Goal: Task Accomplishment & Management: Complete application form

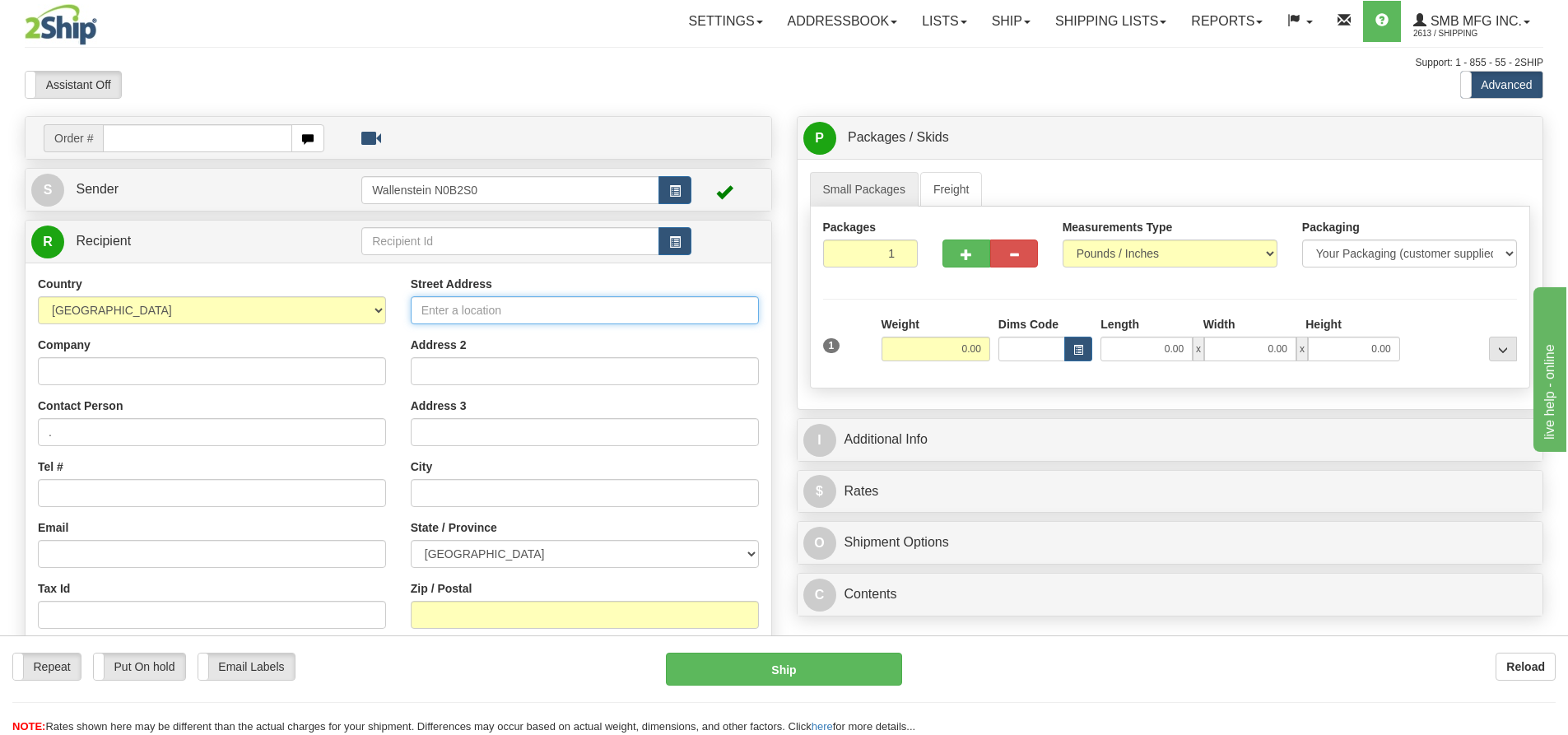
click at [436, 307] on input "Street Address" at bounding box center [585, 310] width 348 height 28
paste input "[STREET_ADDRESS]"
type input "[STREET_ADDRESS]"
click at [436, 492] on input "text" at bounding box center [585, 493] width 348 height 28
paste input "Orono"
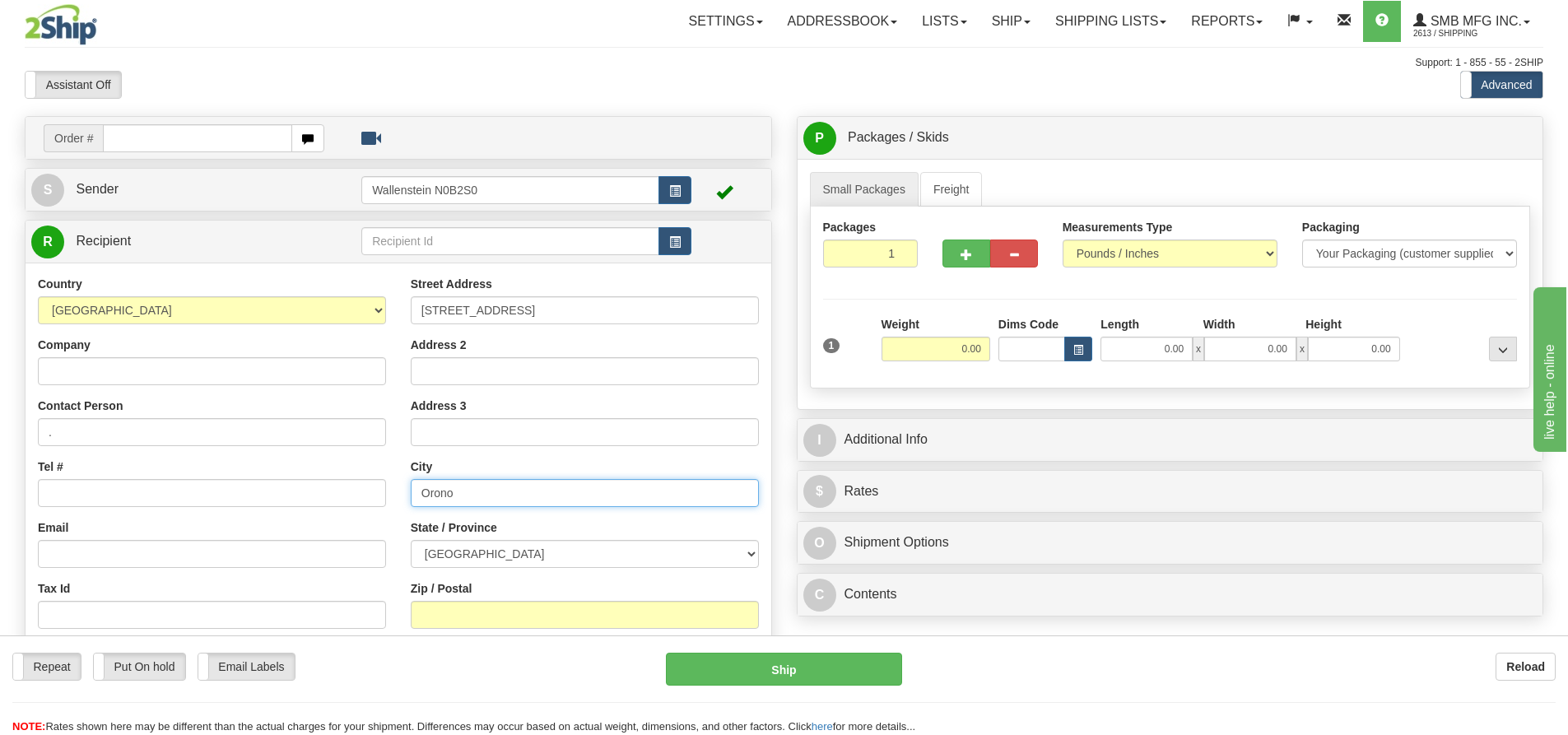
type input "Orono"
click at [436, 554] on select "ALBERTA BRITISH COLUMBIA MANITOBA NEW BRUNSWICK NEWFOUNDLAND NOVA SCOTIA NUNAVU…" at bounding box center [585, 554] width 348 height 28
select select "ON"
click at [411, 540] on select "ALBERTA BRITISH COLUMBIA MANITOBA NEW BRUNSWICK NEWFOUNDLAND NOVA SCOTIA NUNAVU…" at bounding box center [585, 554] width 348 height 28
click at [465, 630] on div "Street Address 5968 Co-op Road Address 2 Address 3 City Orono State / Province …" at bounding box center [585, 498] width 373 height 443
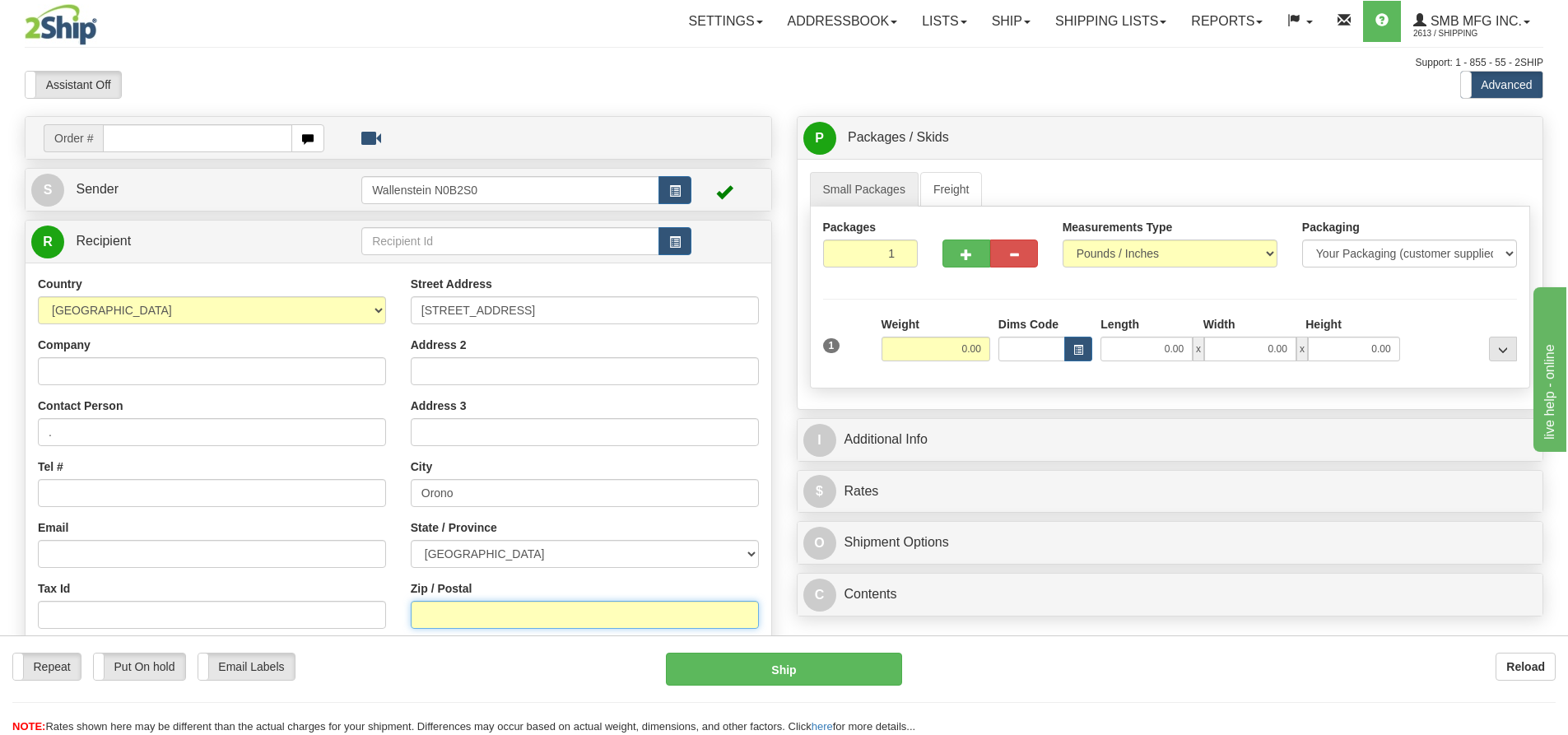
click at [464, 623] on input "Zip / Postal" at bounding box center [585, 614] width 348 height 28
paste input "L0B 1M0"
type input "L0B 1M0"
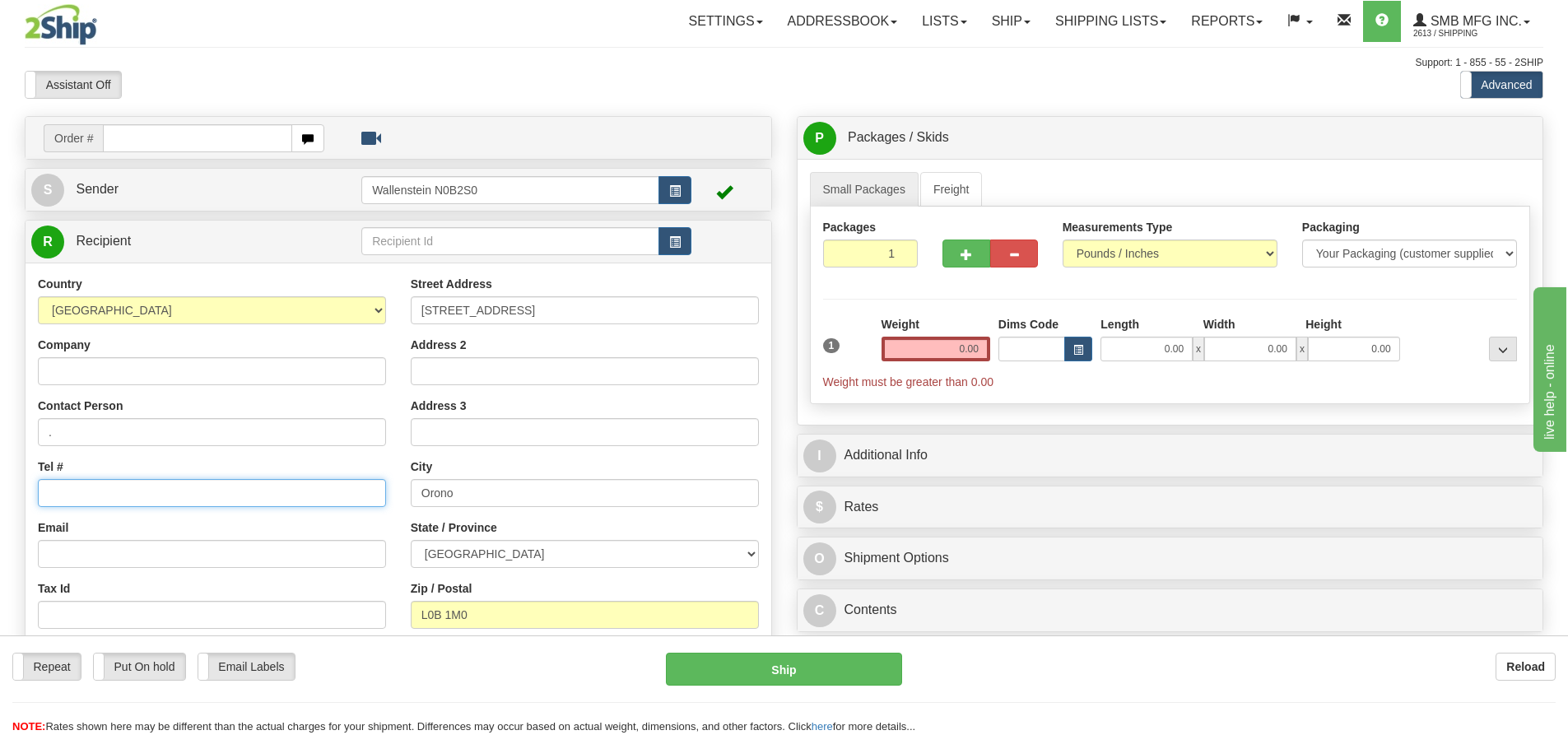
click at [70, 489] on input "Tel #" at bounding box center [212, 493] width 348 height 28
type input "[PHONE_NUMBER]"
click at [961, 184] on link "Freight" at bounding box center [952, 189] width 63 height 34
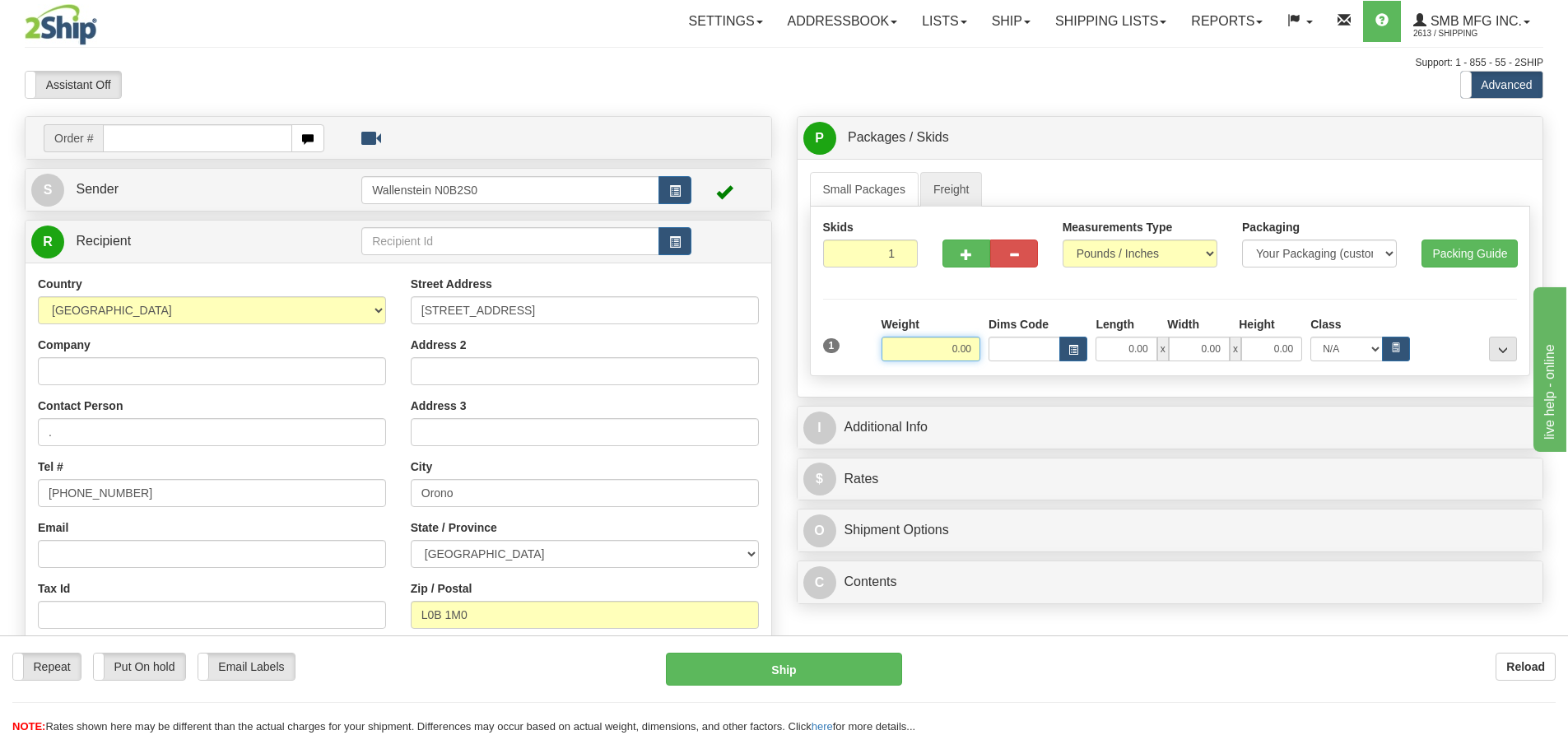
click at [909, 346] on input "0.00" at bounding box center [931, 349] width 99 height 25
type input "160.00"
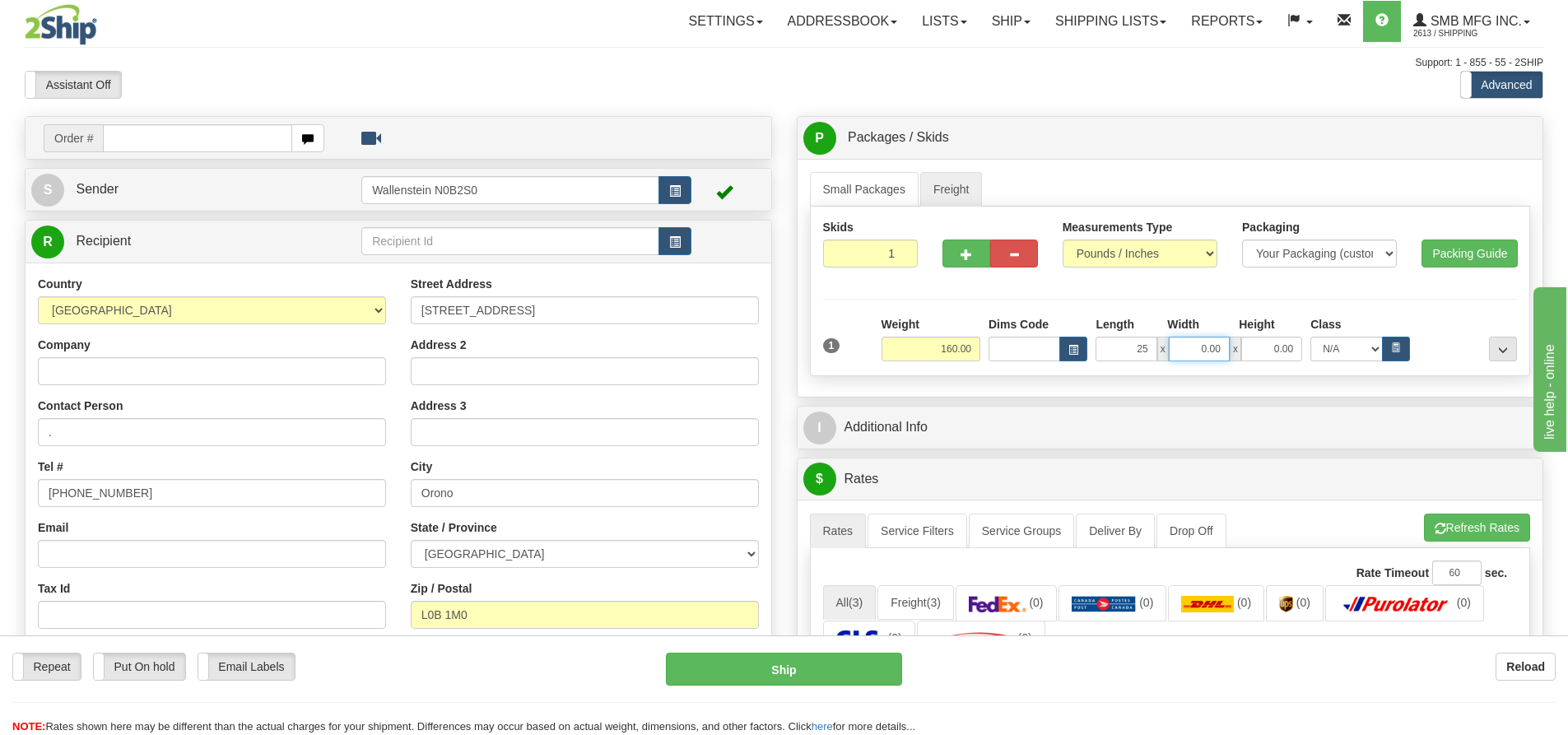
type input "25.00"
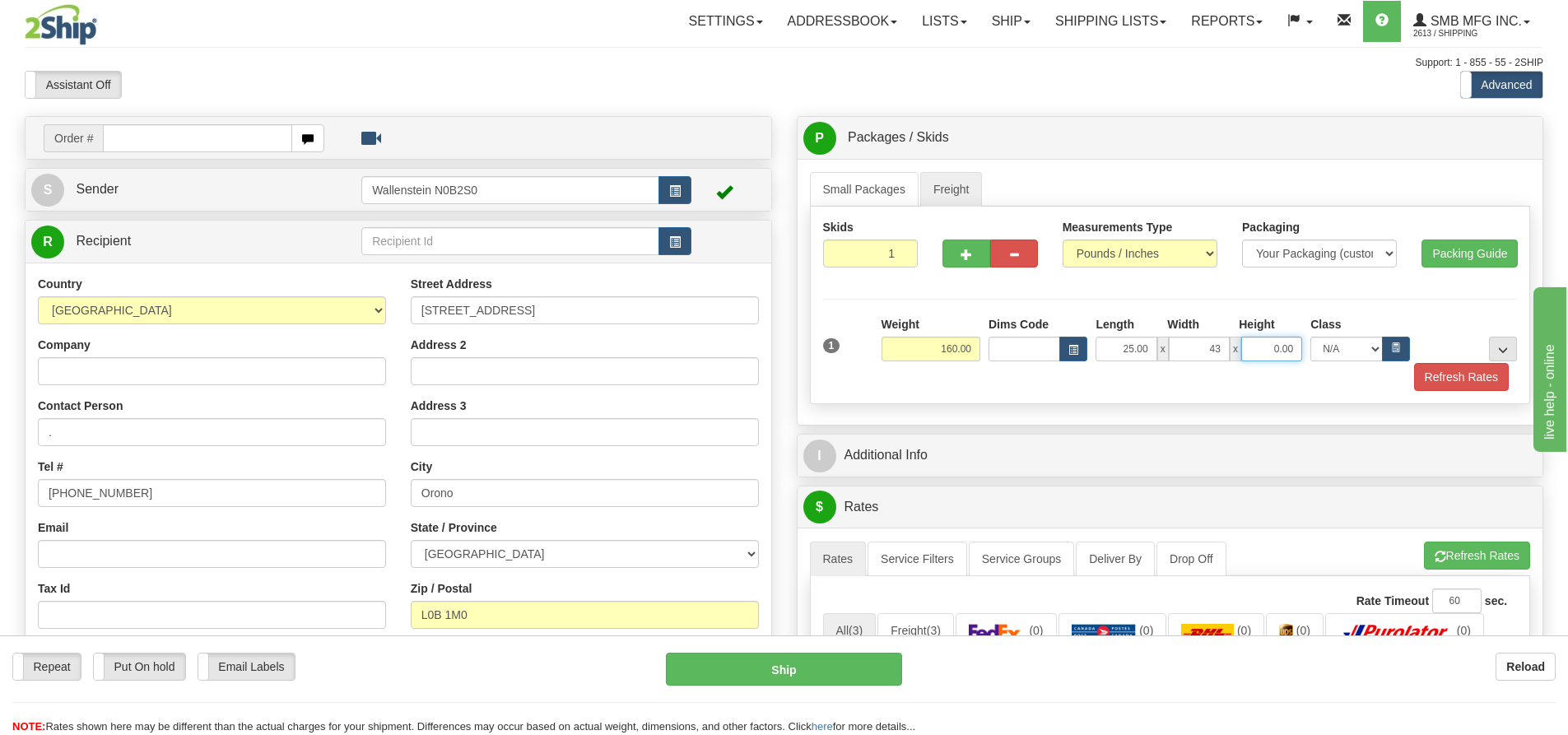
type input "43.00"
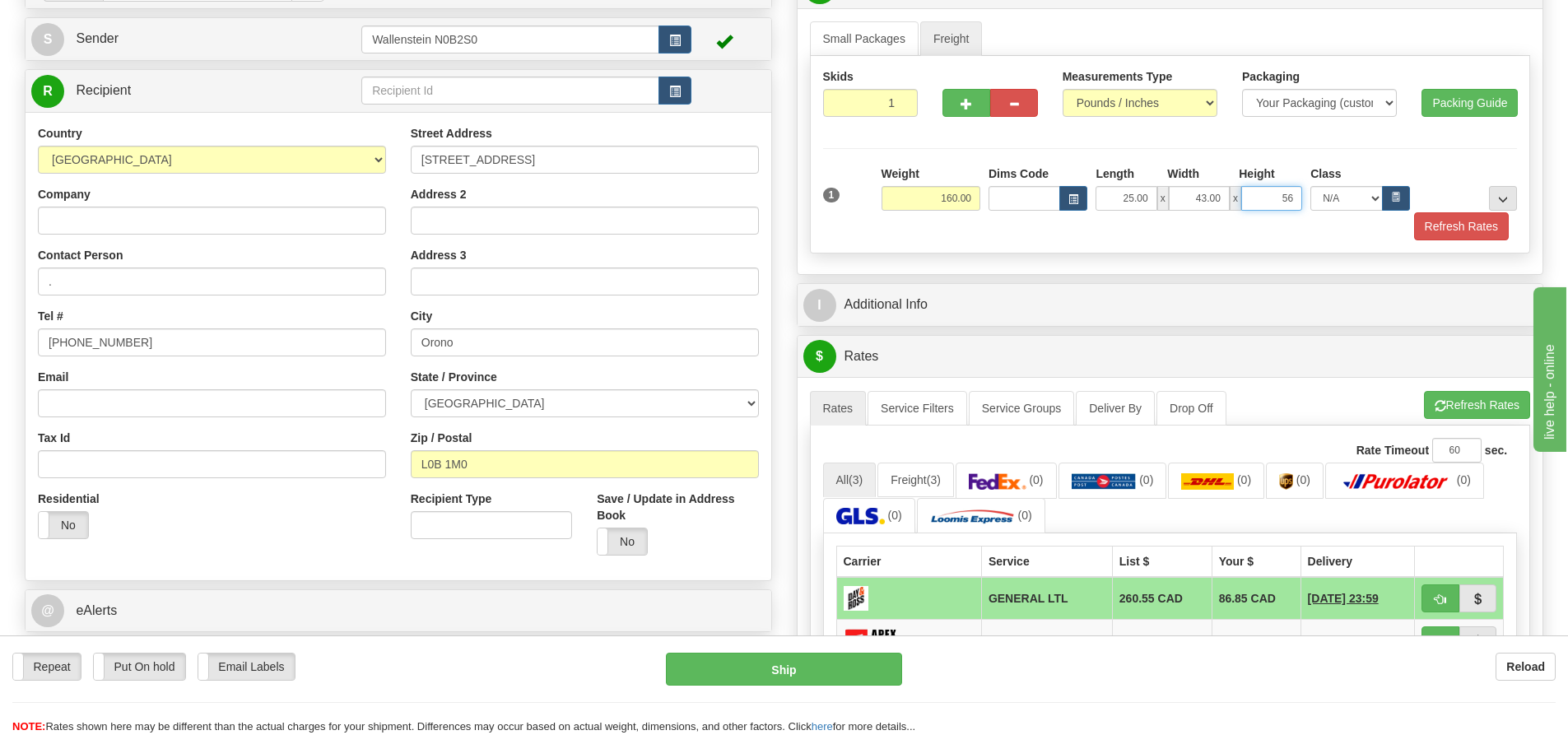
scroll to position [164, 0]
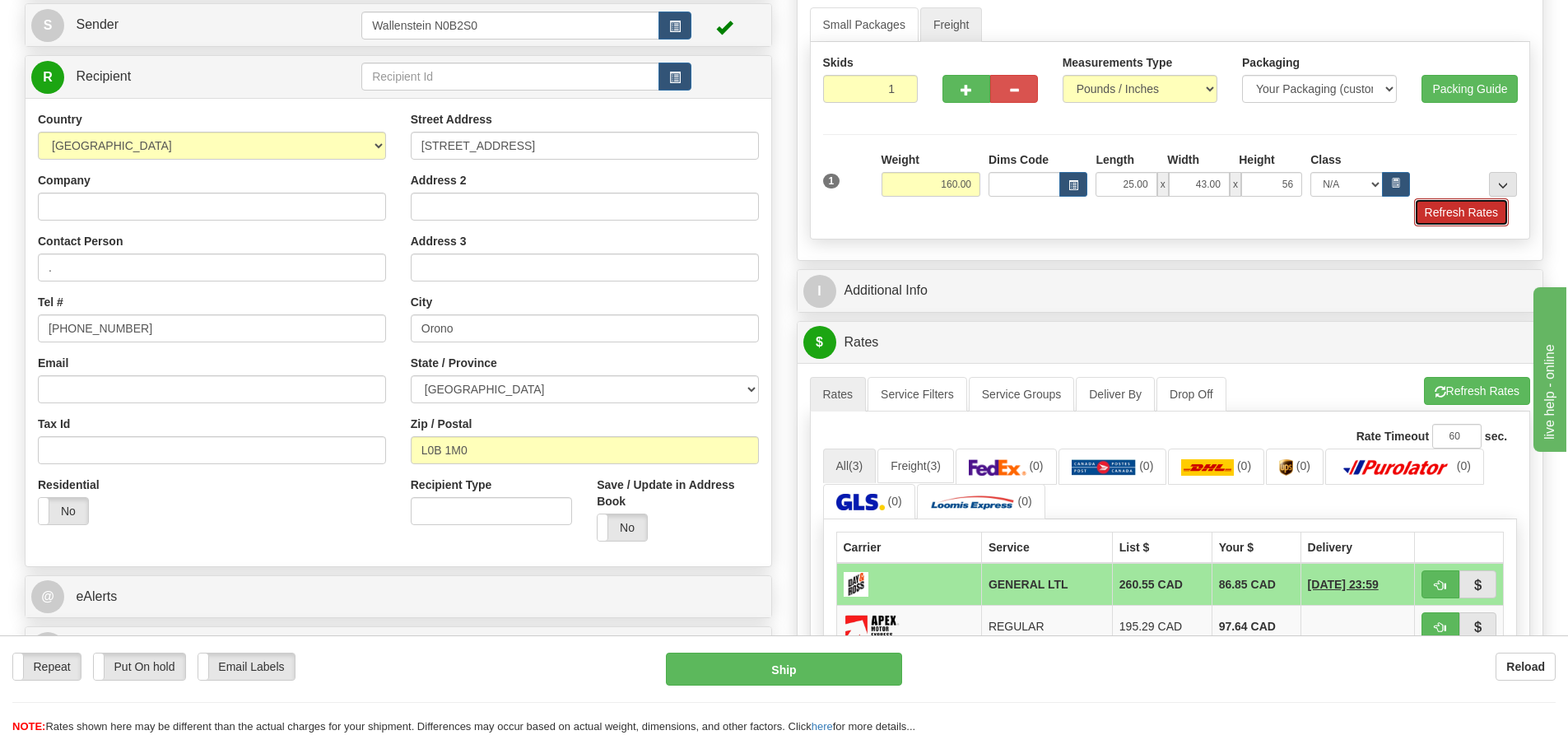
type input "56.00"
click at [1449, 209] on button "Refresh Rates" at bounding box center [1462, 212] width 95 height 28
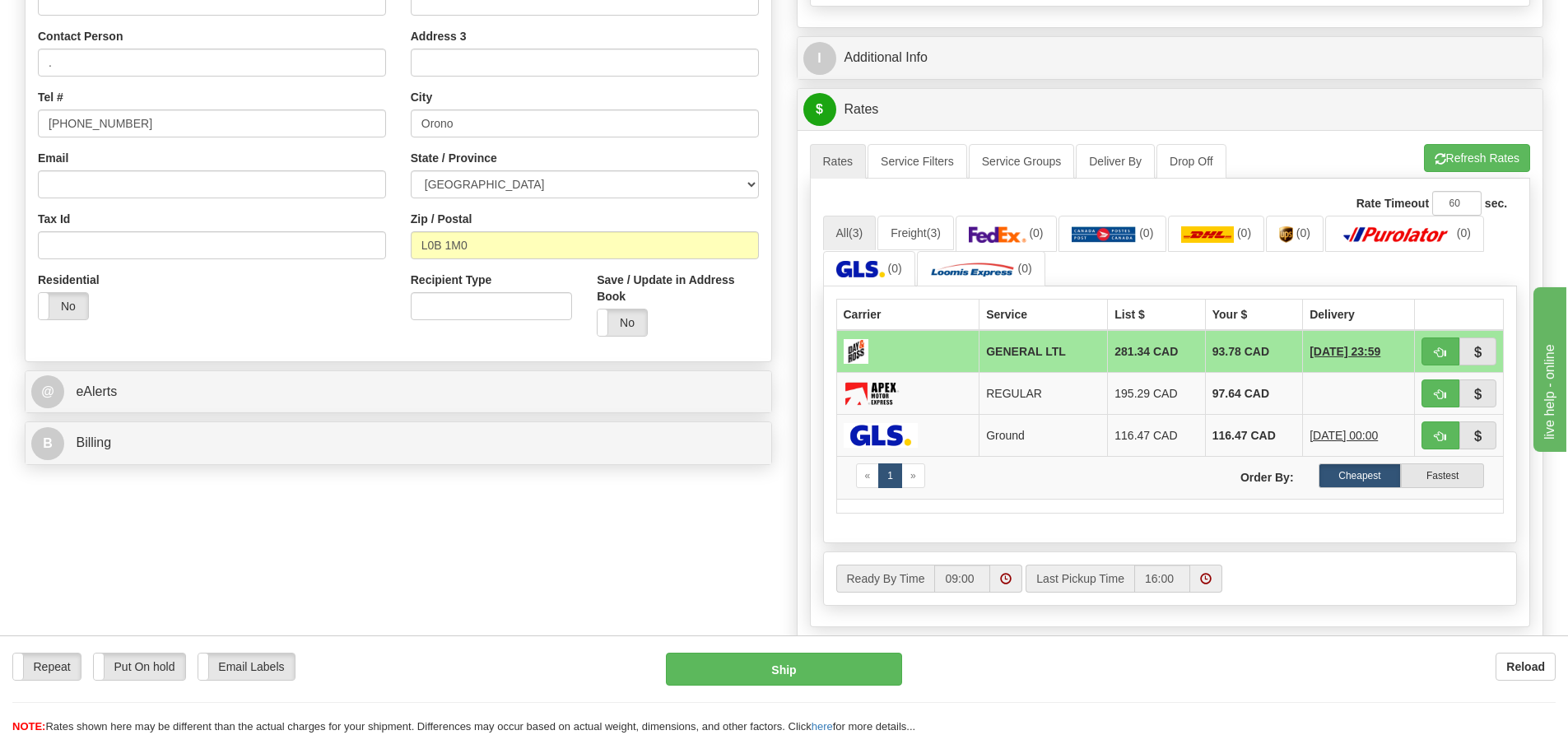
scroll to position [330, 0]
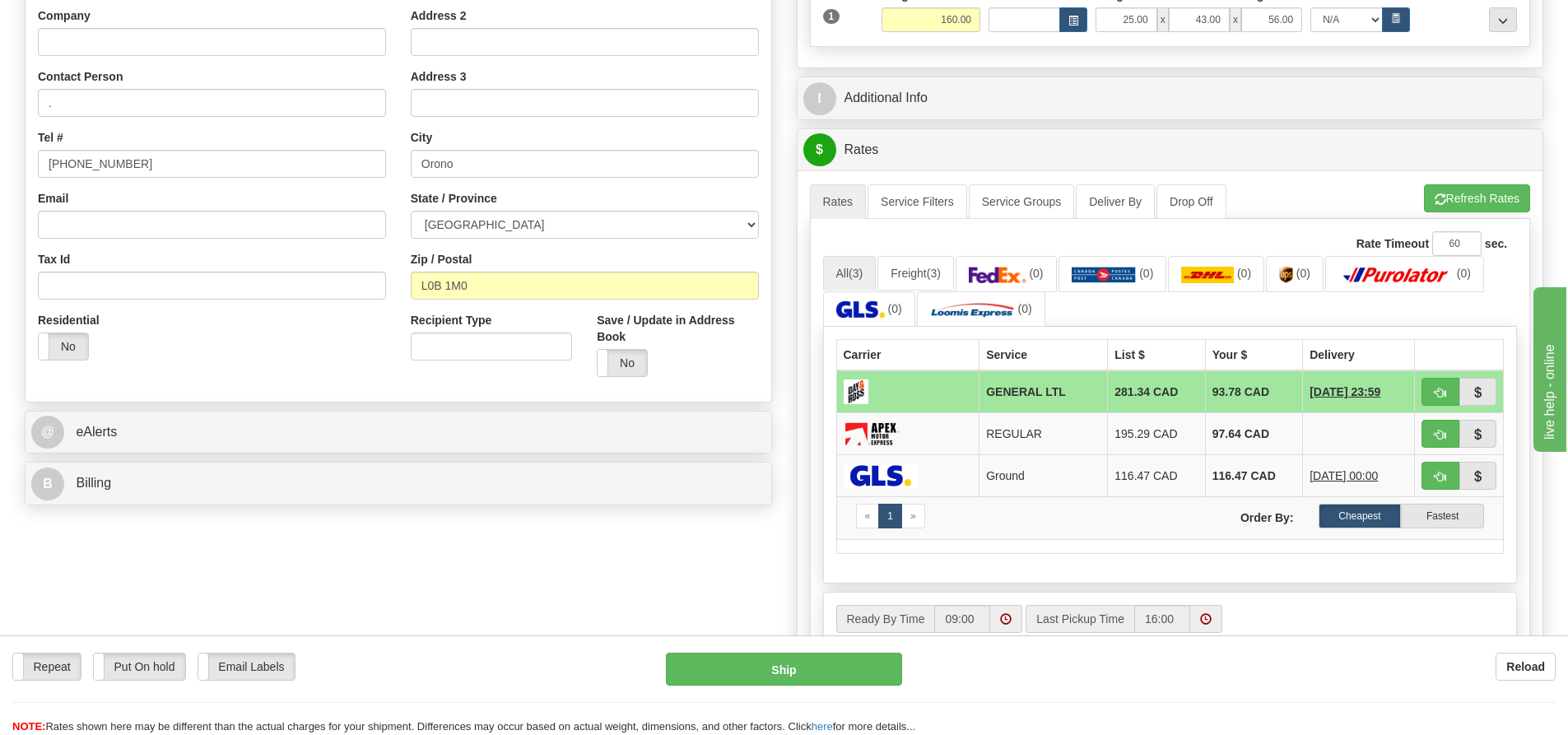
click at [1205, 395] on td "93.78 CAD" at bounding box center [1254, 391] width 97 height 43
click at [1205, 394] on td "93.78 CAD" at bounding box center [1254, 391] width 97 height 43
click at [835, 667] on button "Ship" at bounding box center [784, 669] width 236 height 33
type input "GL"
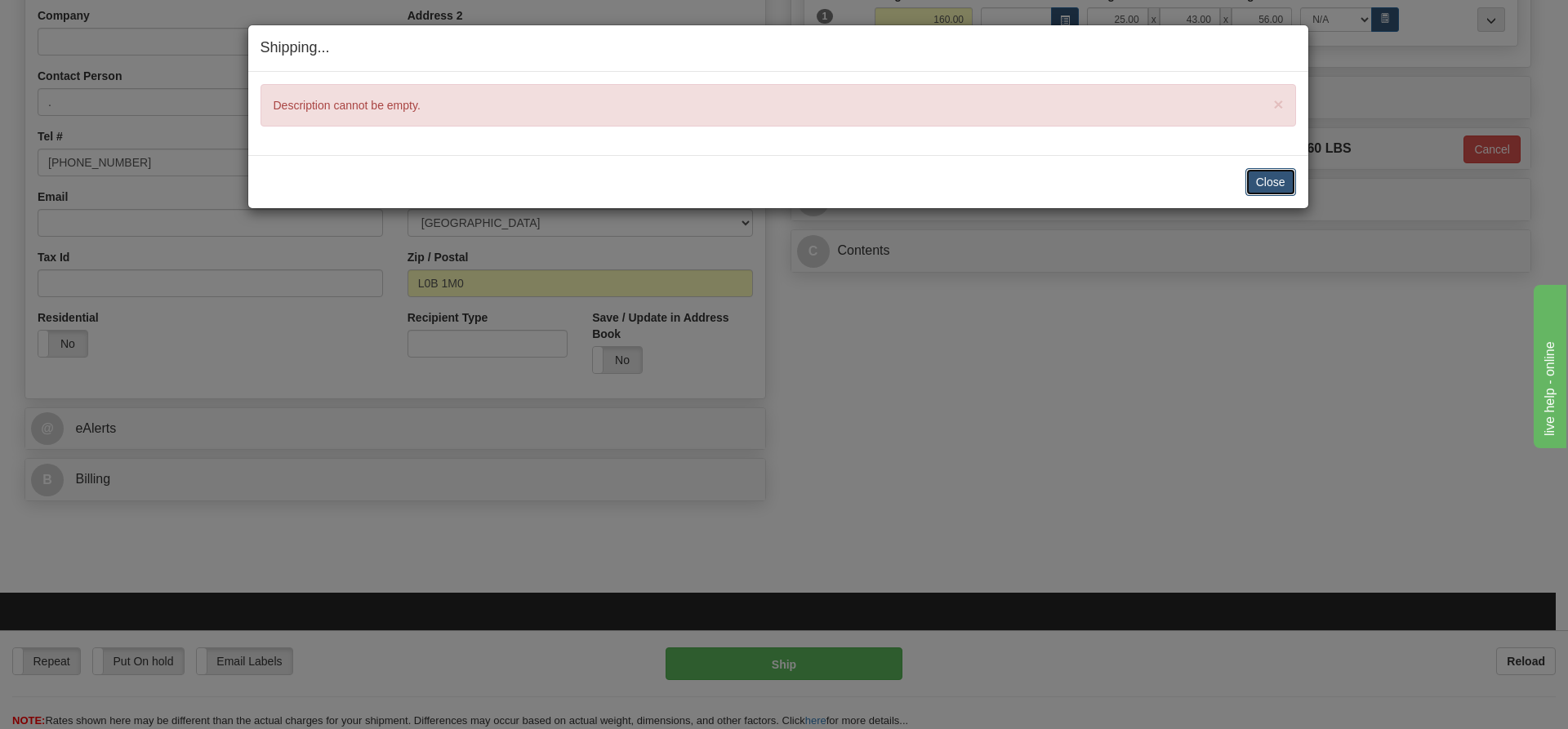
click at [1257, 187] on button "Close" at bounding box center [1270, 182] width 51 height 27
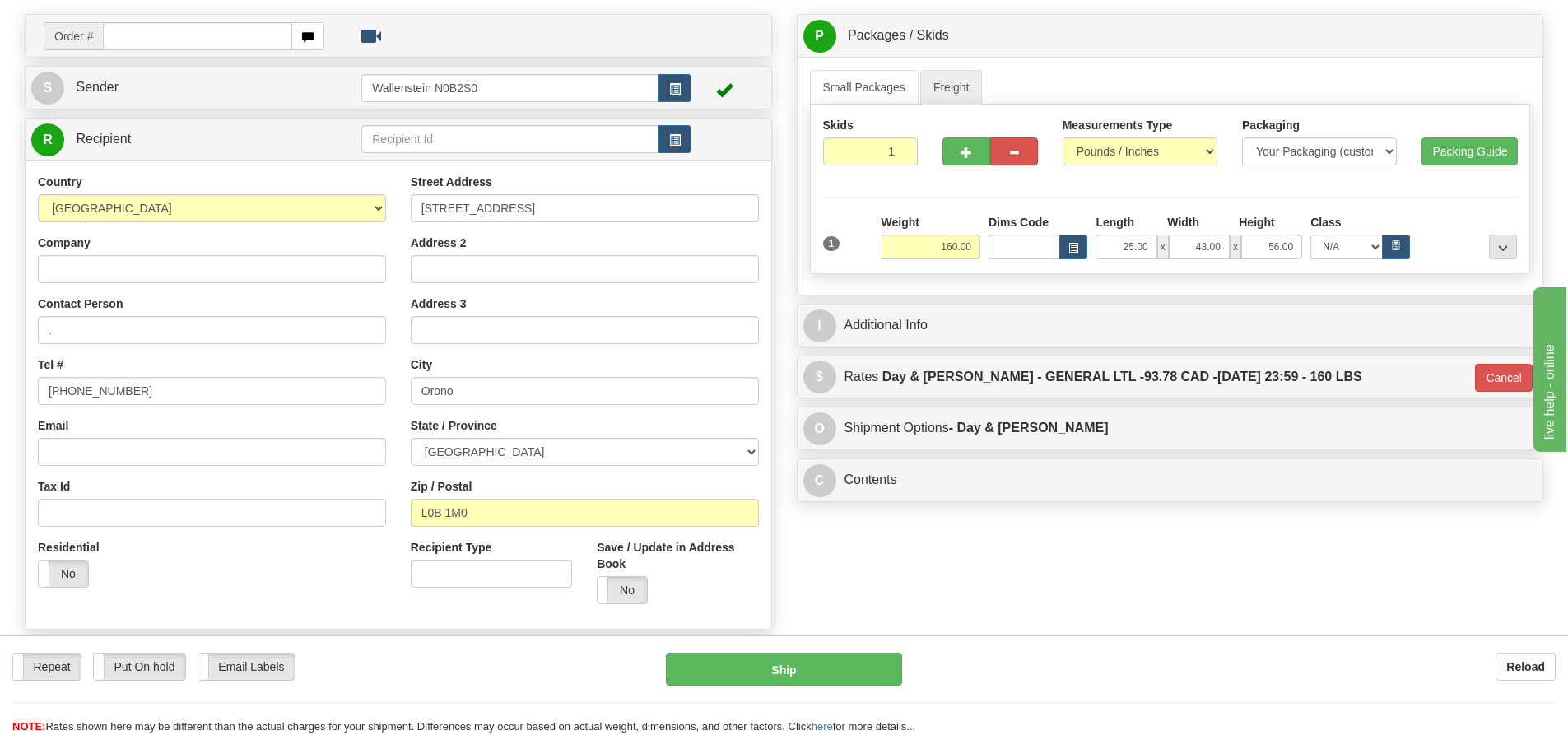
scroll to position [64, 0]
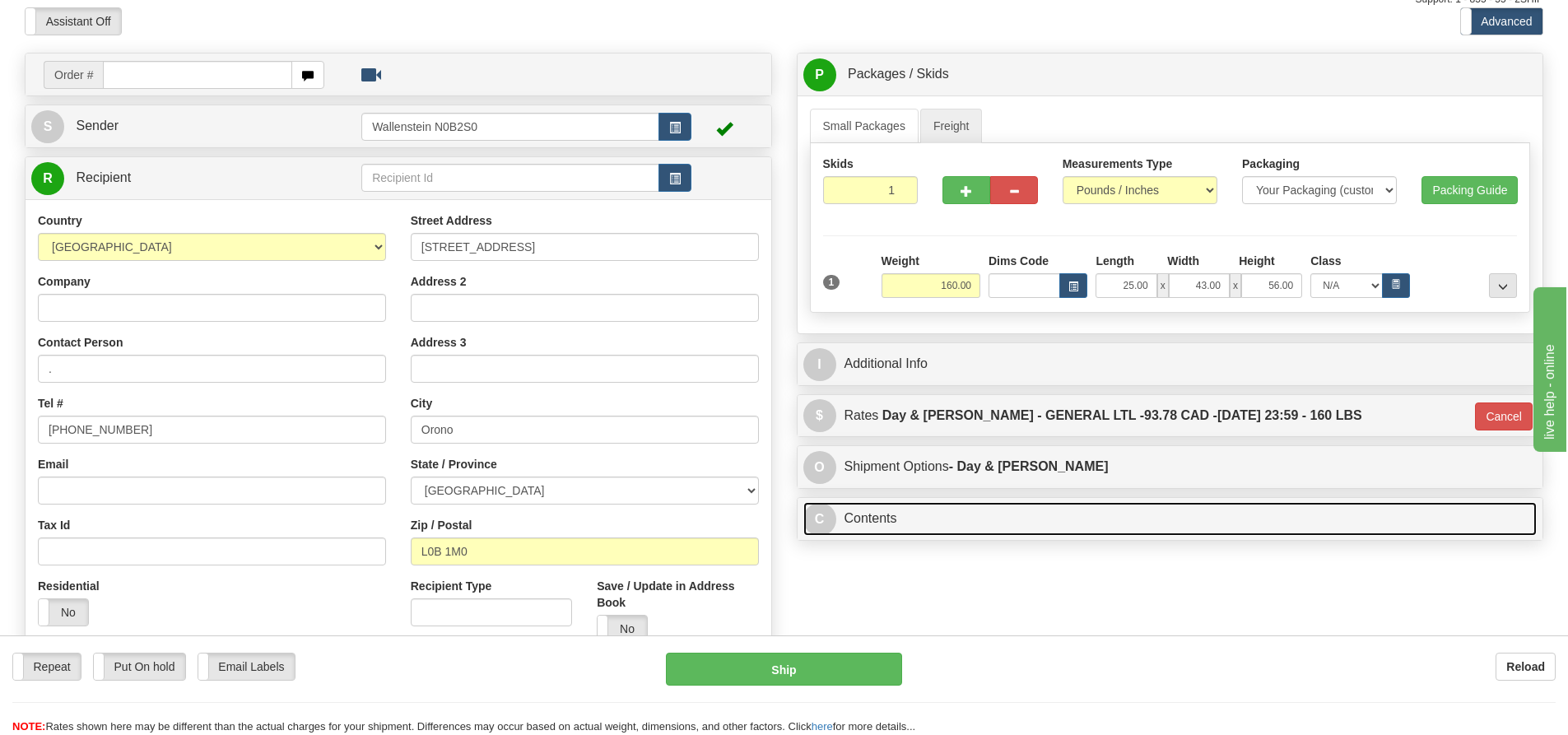
click at [1030, 522] on link "C Contents" at bounding box center [1170, 519] width 735 height 34
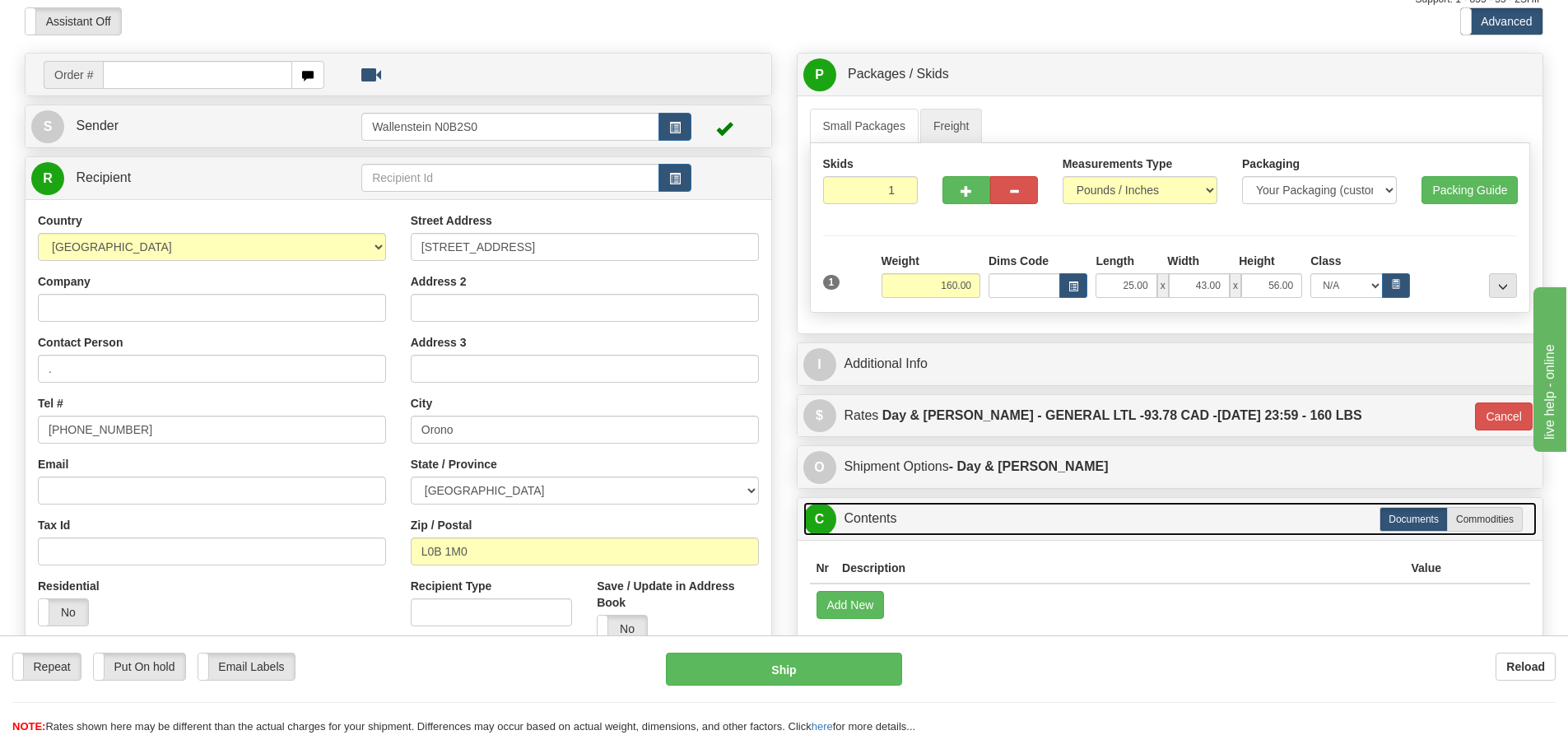
click at [1030, 522] on link "C Contents" at bounding box center [1170, 519] width 735 height 34
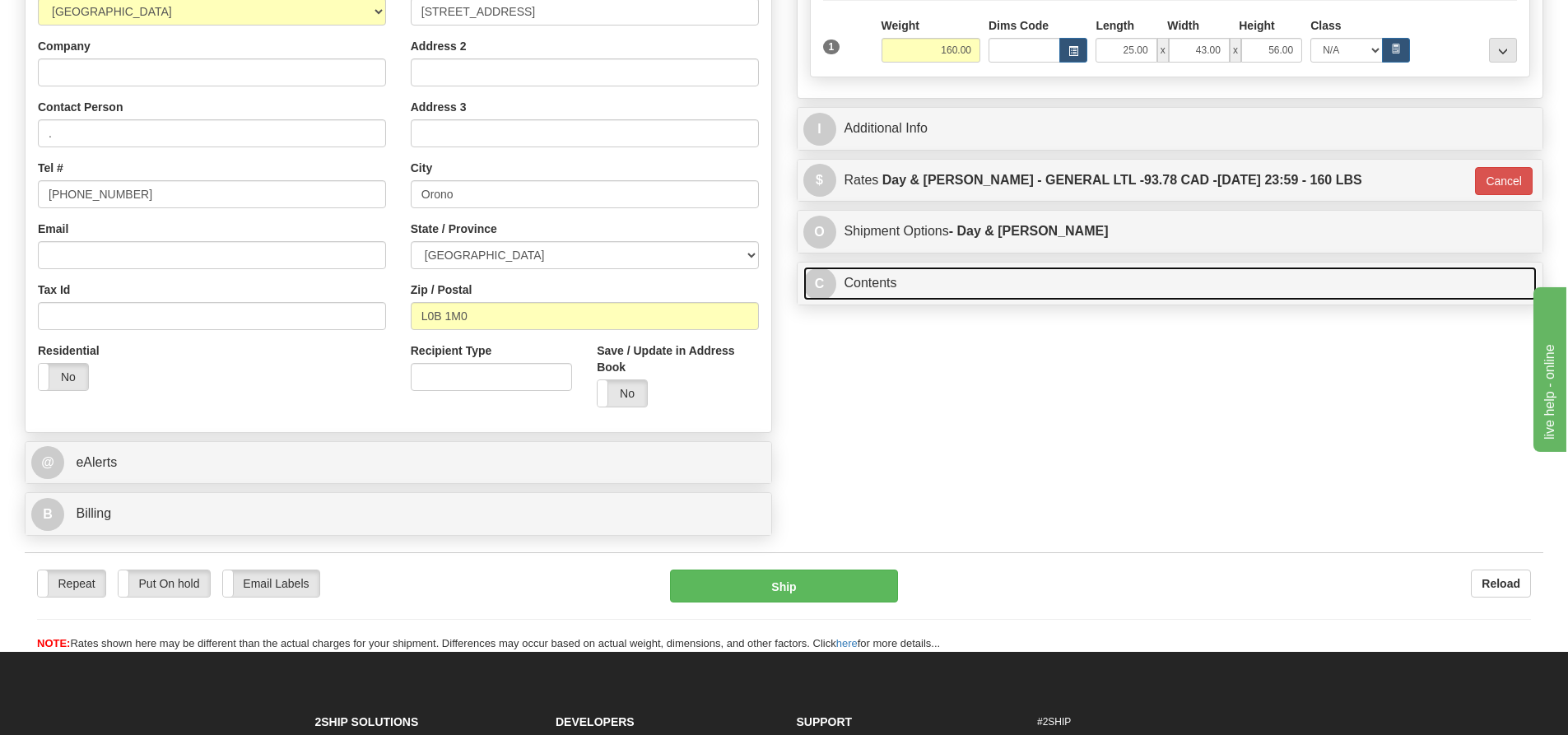
scroll to position [228, 0]
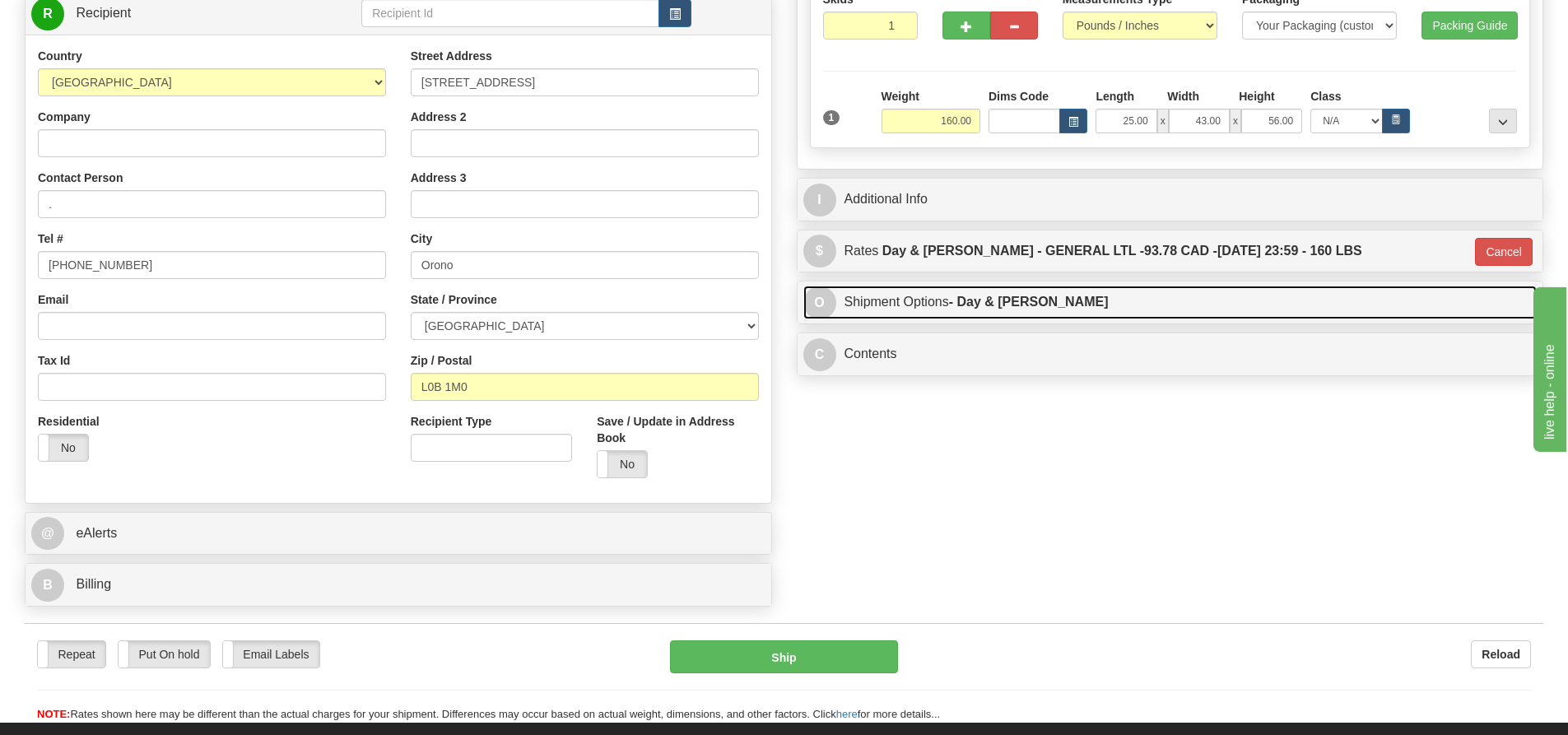
click at [1060, 308] on link "O Shipment Options - Day & Ross" at bounding box center [1170, 303] width 735 height 34
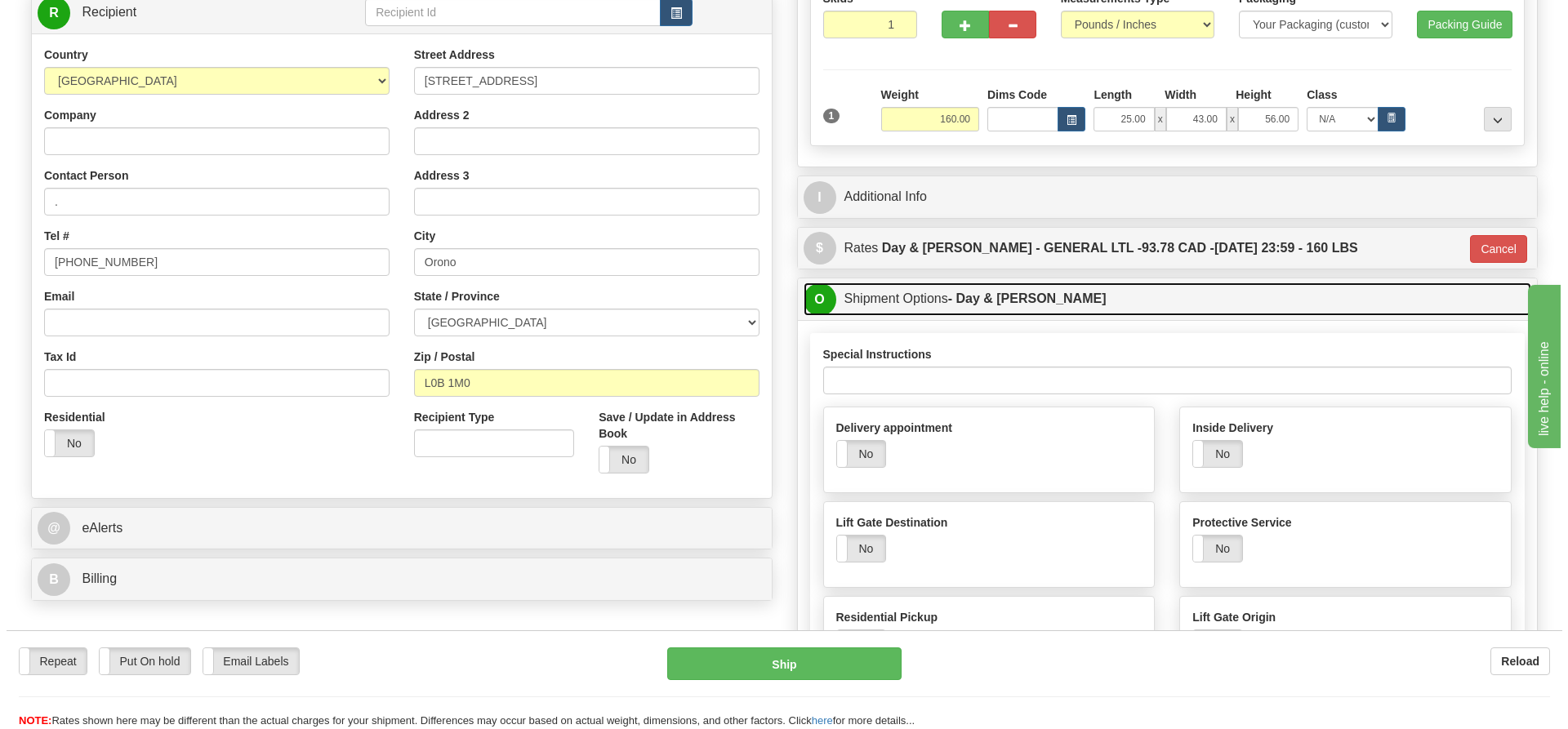
scroll to position [222, 0]
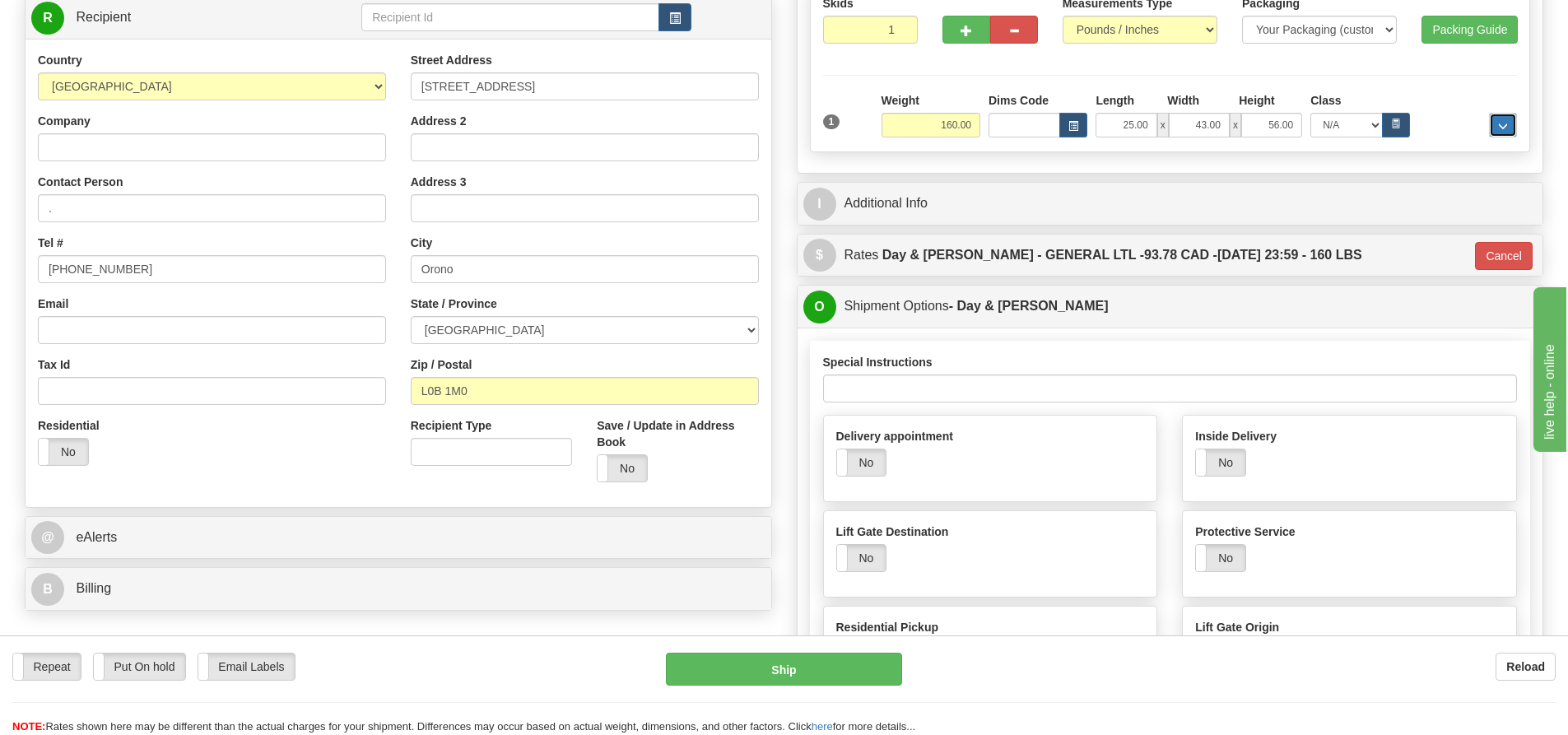
click at [1501, 115] on button "..." at bounding box center [1503, 125] width 28 height 25
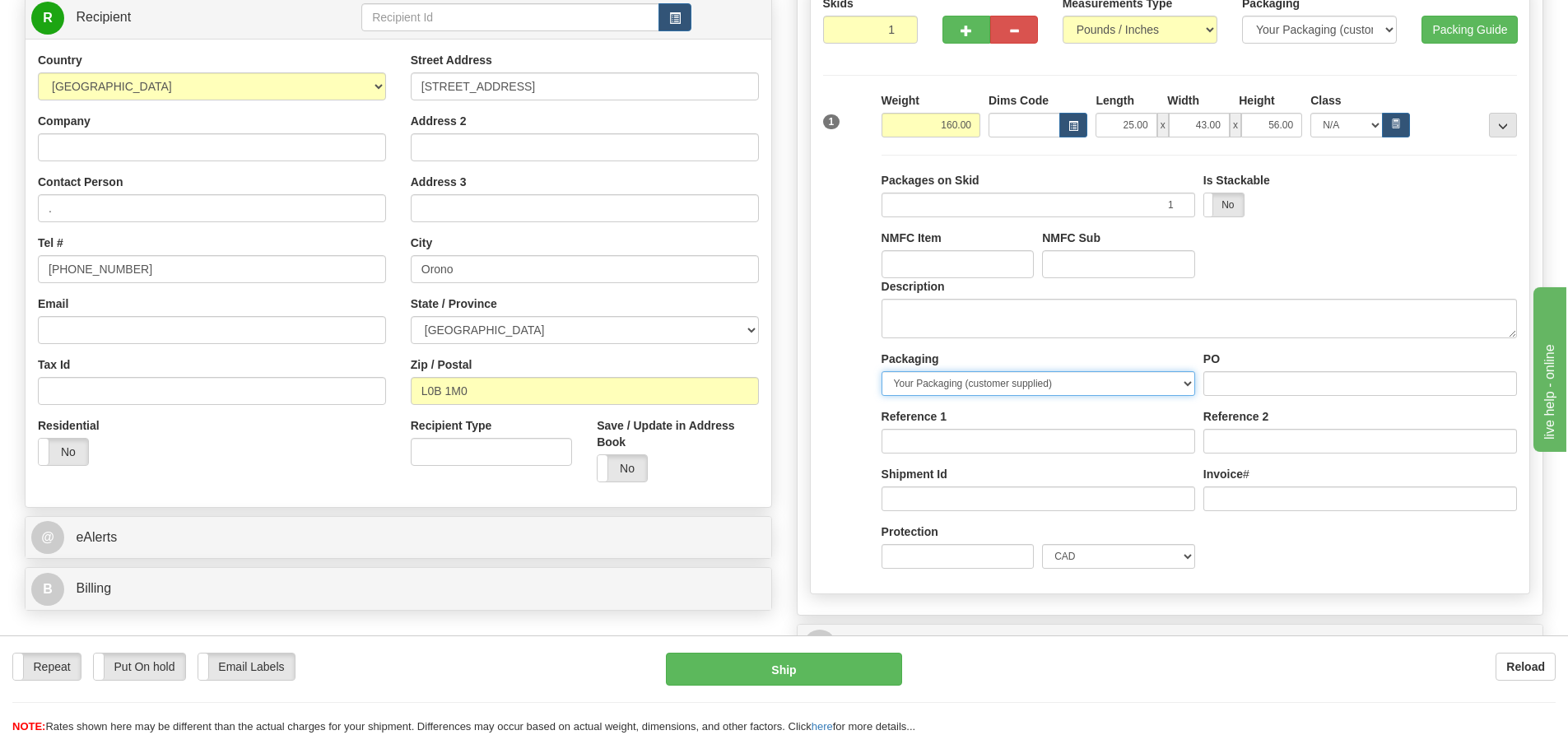
click at [901, 381] on select "Your Packaging (customer supplied) Box (carrier supplied) Bundle Euro Pallet Pa…" at bounding box center [1038, 384] width 313 height 25
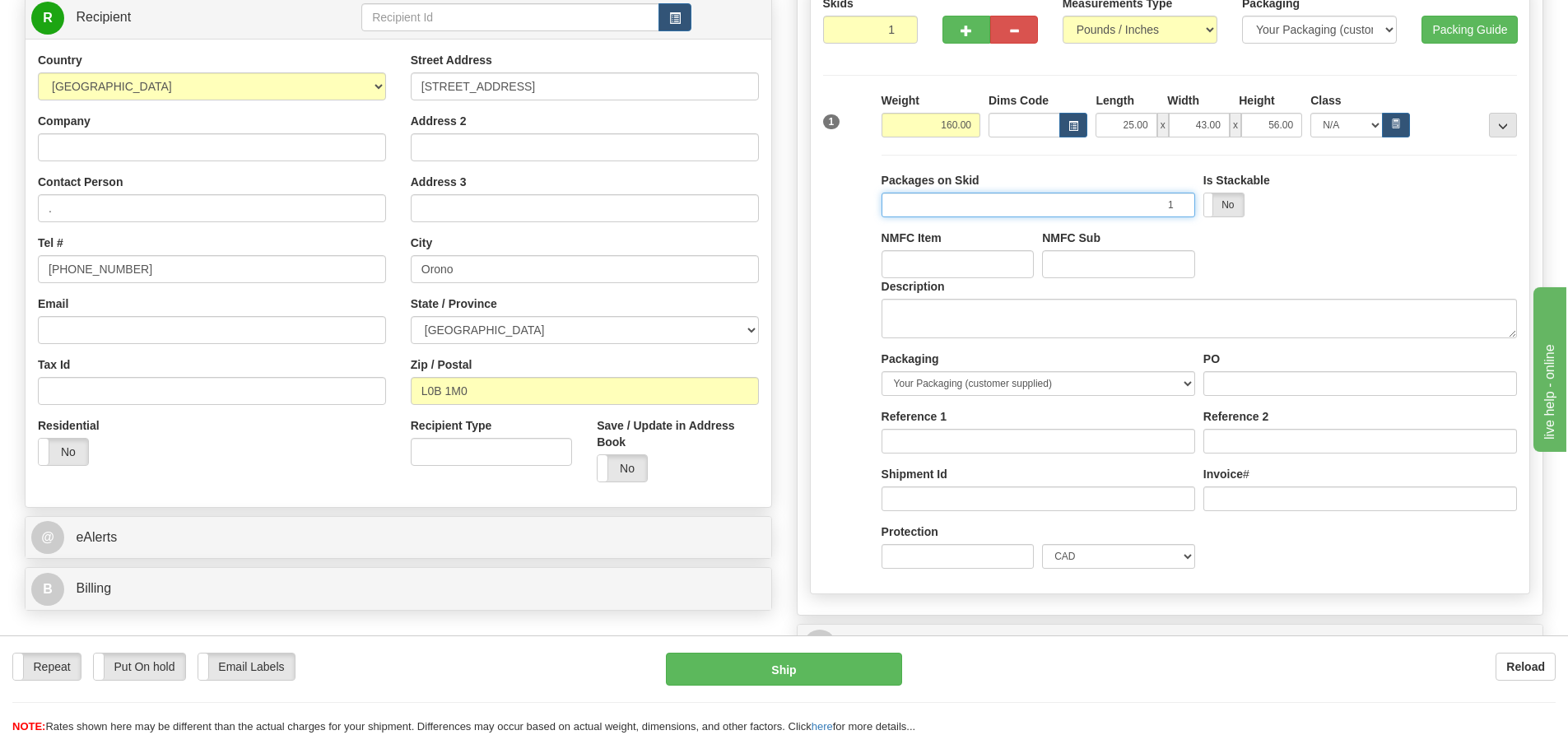
click at [902, 206] on input "1" at bounding box center [1038, 205] width 313 height 25
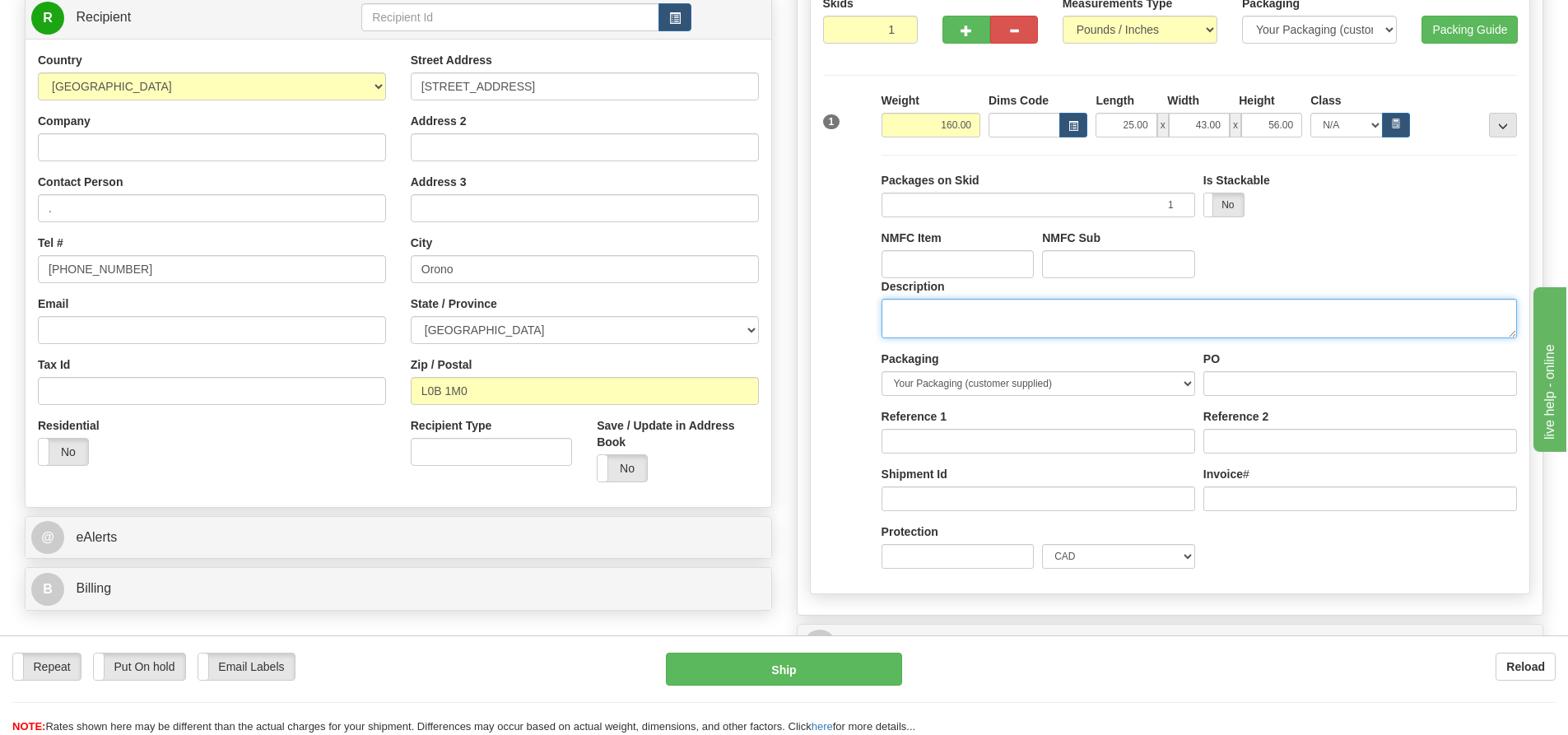
click at [893, 313] on textarea "Description" at bounding box center [1199, 319] width 635 height 40
type textarea "Farm supplies"
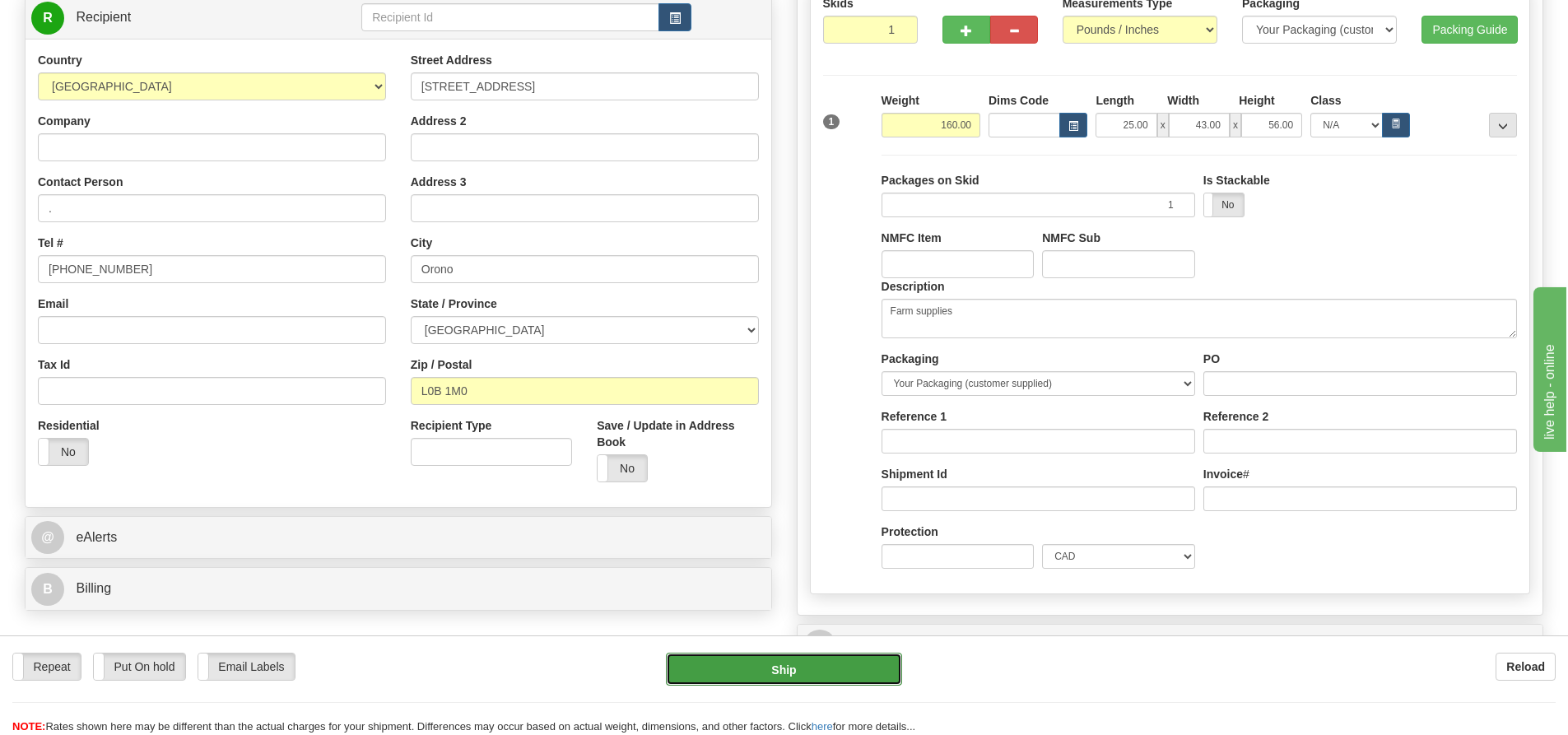
click at [801, 666] on button "Ship" at bounding box center [784, 669] width 236 height 33
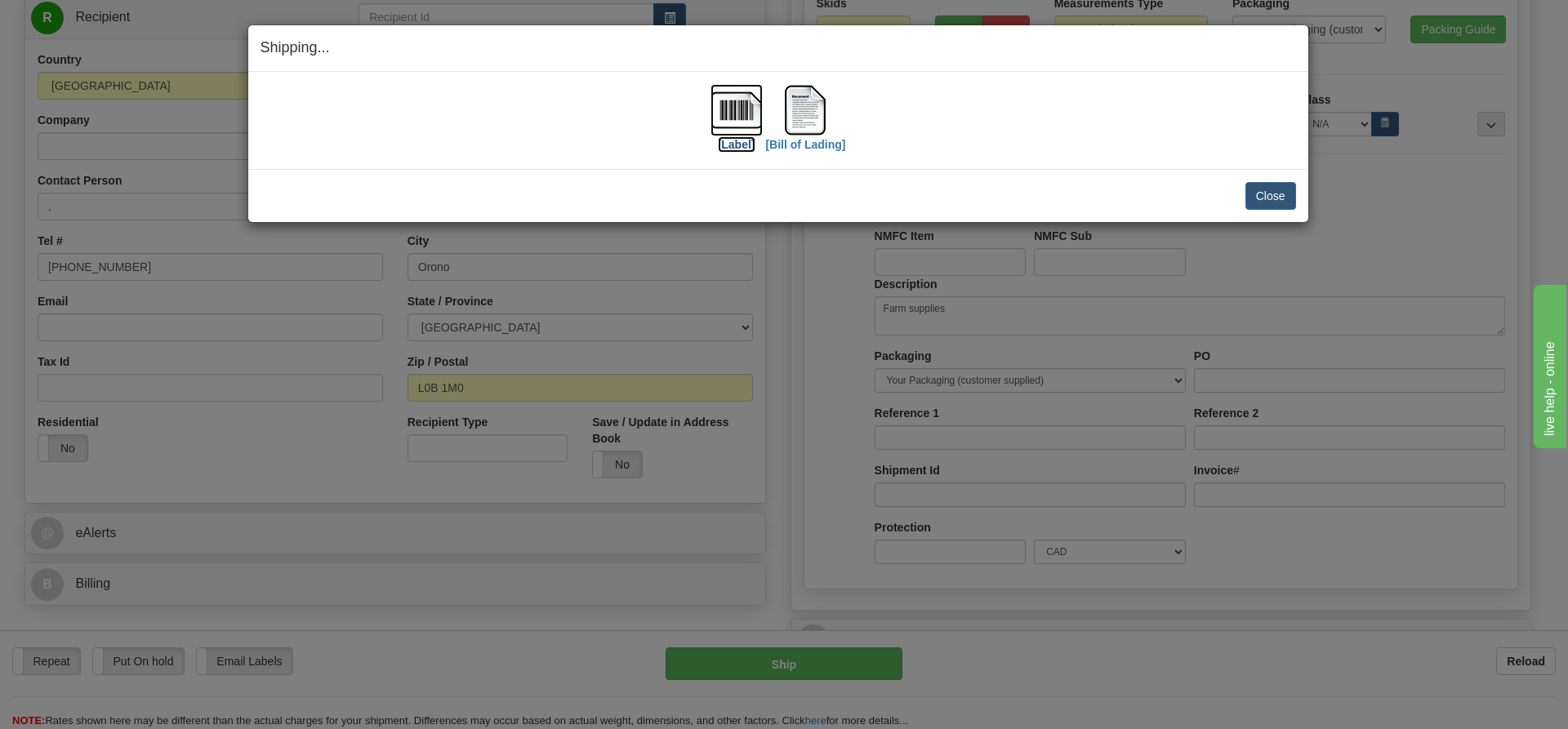
click at [722, 116] on img at bounding box center [736, 110] width 53 height 53
click at [796, 114] on img at bounding box center [805, 110] width 53 height 53
click at [1264, 194] on button "Close" at bounding box center [1270, 195] width 51 height 27
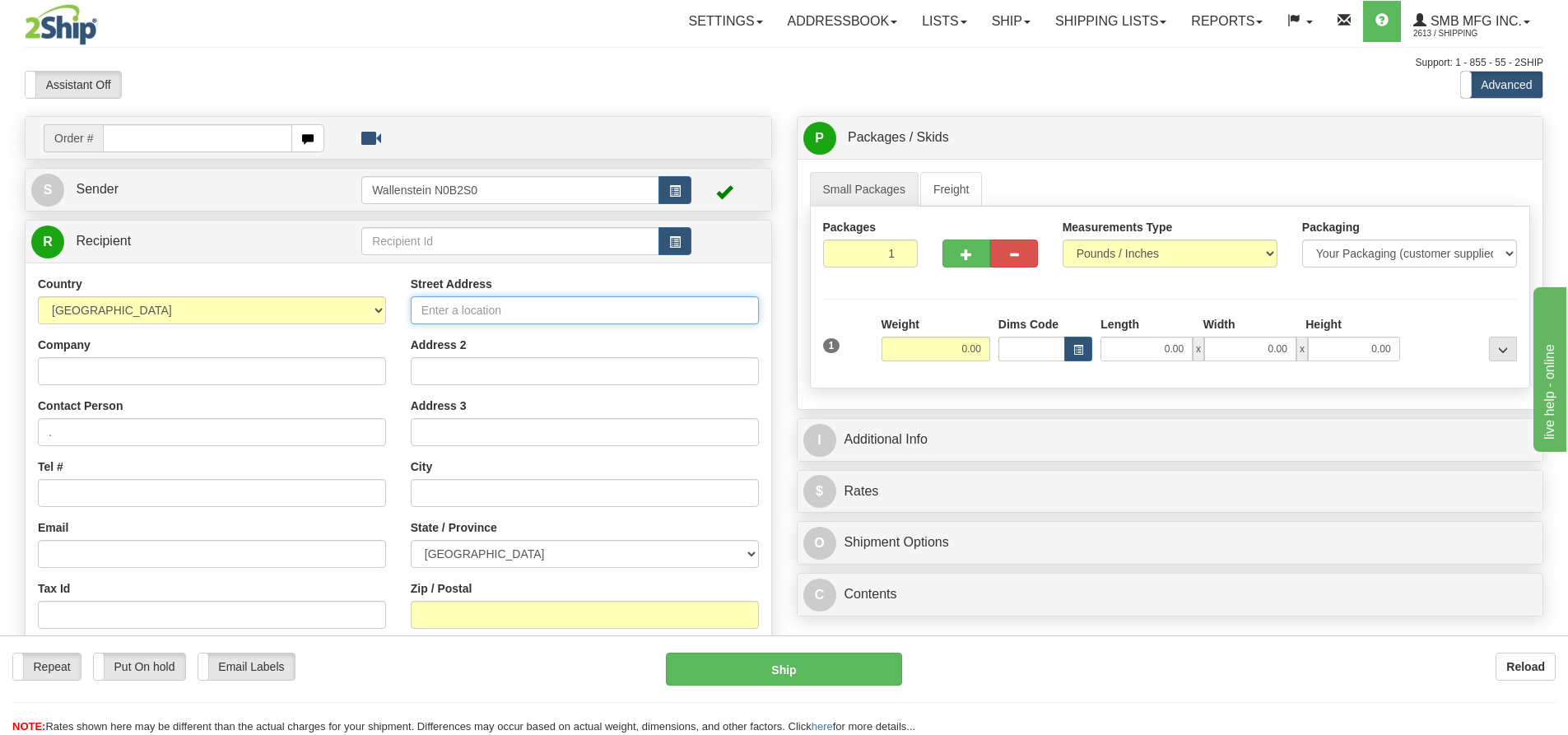
click at [442, 311] on input "Street Address" at bounding box center [585, 310] width 348 height 28
paste input "[STREET_ADDRESS]"
type input "[STREET_ADDRESS]"
click at [455, 481] on input "text" at bounding box center [585, 493] width 348 height 28
paste input "Orono"
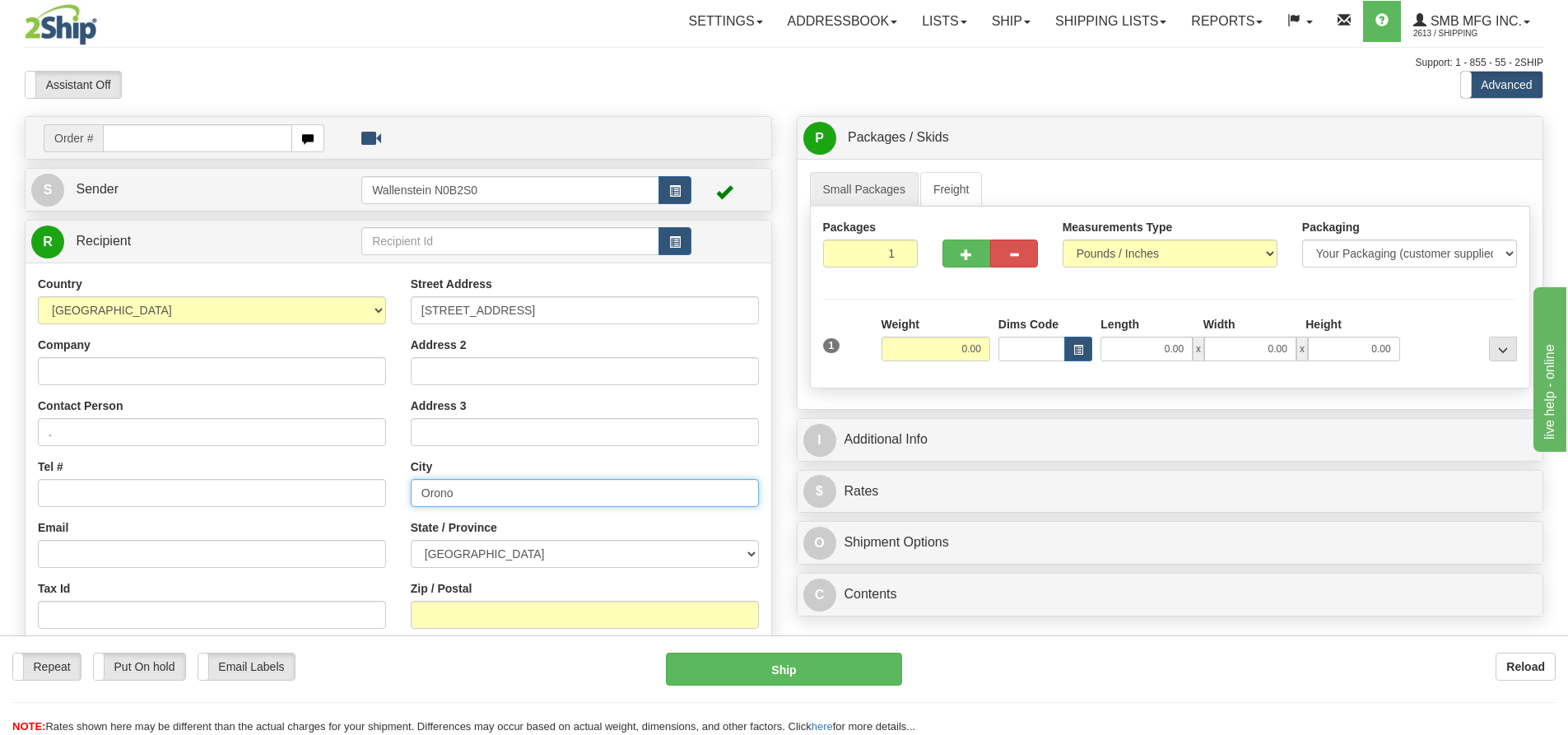
type input "Orono"
click at [456, 555] on select "ALBERTA BRITISH COLUMBIA MANITOBA NEW BRUNSWICK NEWFOUNDLAND NOVA SCOTIA NUNAVU…" at bounding box center [585, 554] width 348 height 28
select select "ON"
click at [411, 540] on select "ALBERTA BRITISH COLUMBIA MANITOBA NEW BRUNSWICK NEWFOUNDLAND NOVA SCOTIA NUNAVU…" at bounding box center [585, 554] width 348 height 28
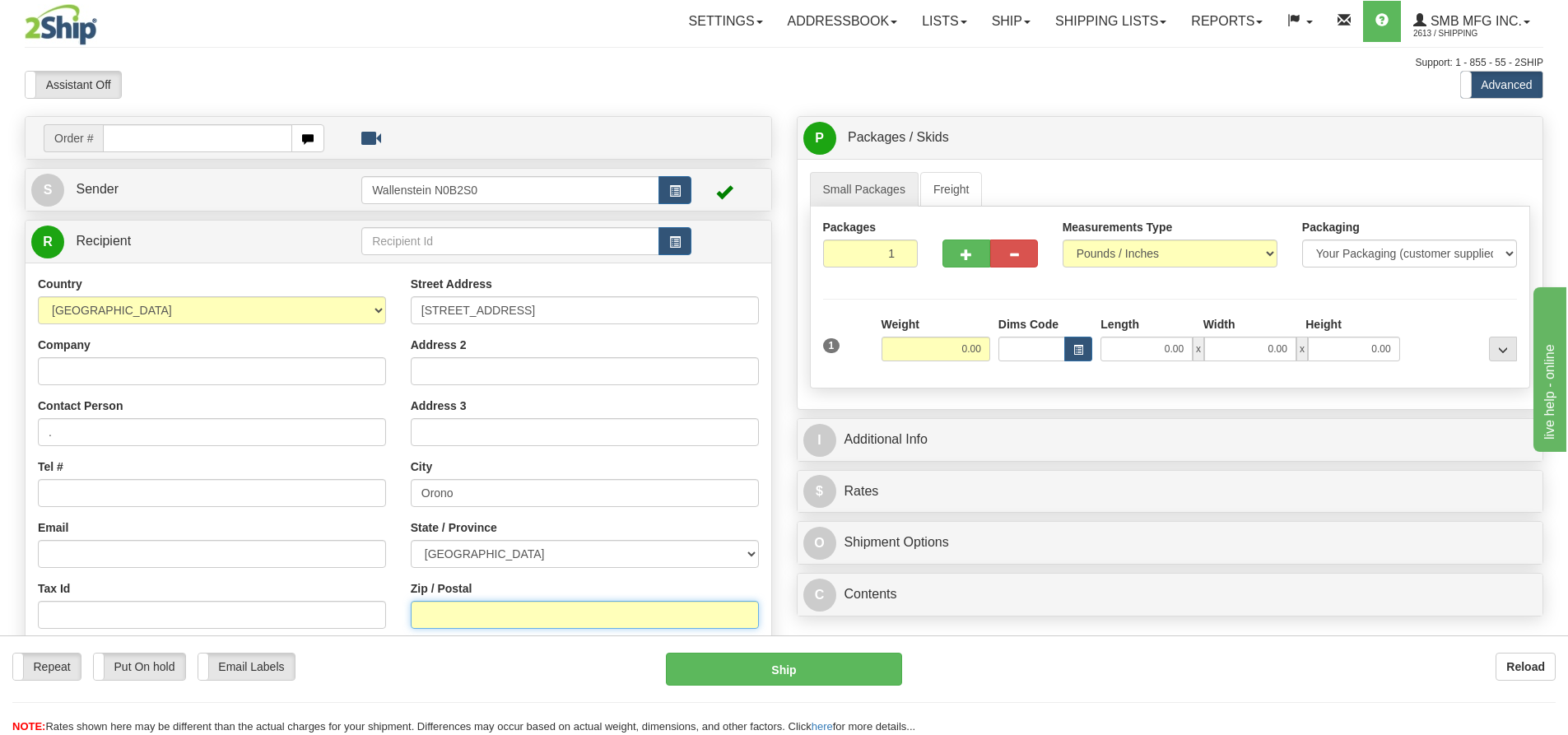
click at [440, 612] on input "Zip / Postal" at bounding box center [585, 614] width 348 height 28
paste input "L0B 1M0"
type input "L0B 1M0"
click at [928, 349] on input "0.00" at bounding box center [936, 349] width 108 height 25
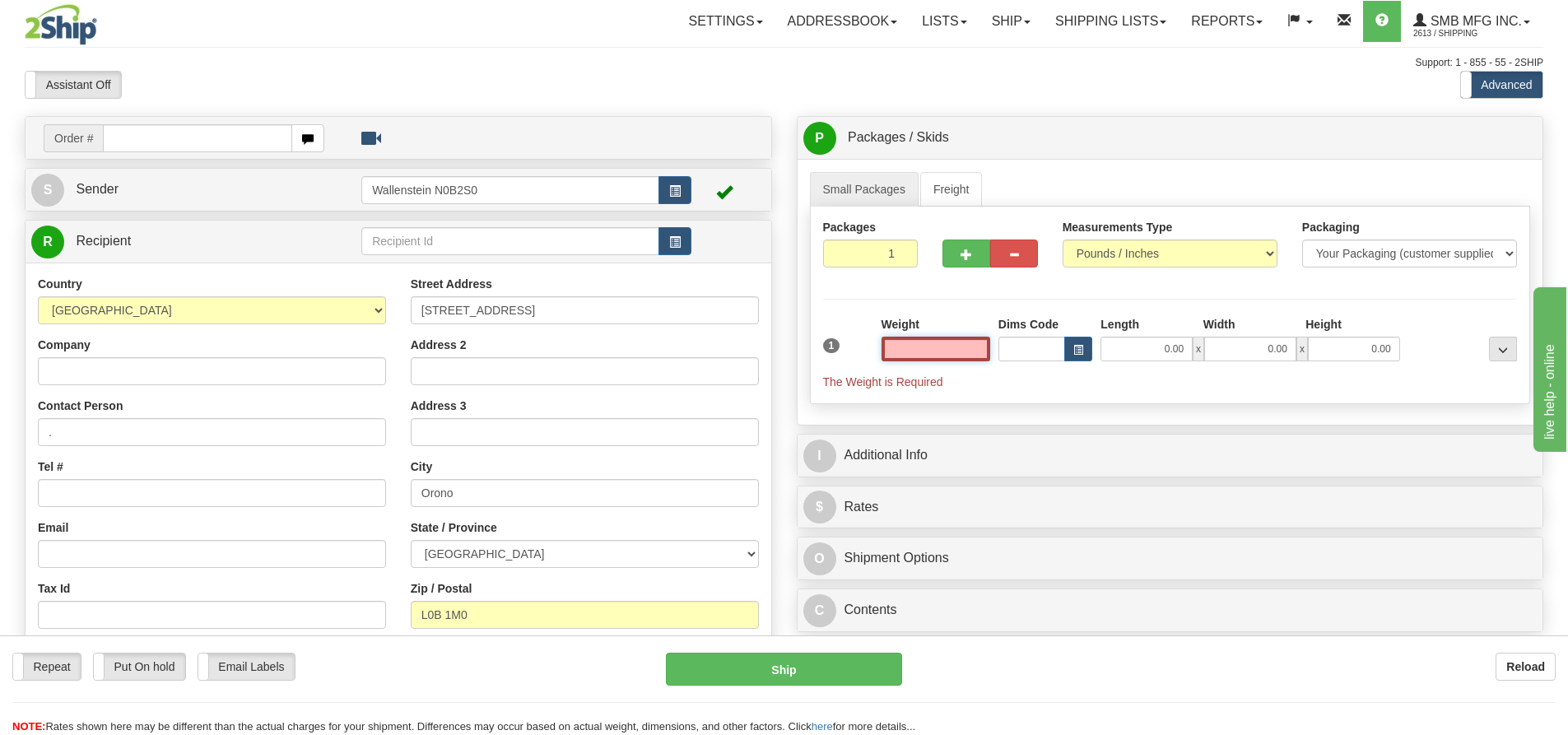
type input "0.00"
click at [951, 189] on link "Freight" at bounding box center [952, 189] width 63 height 34
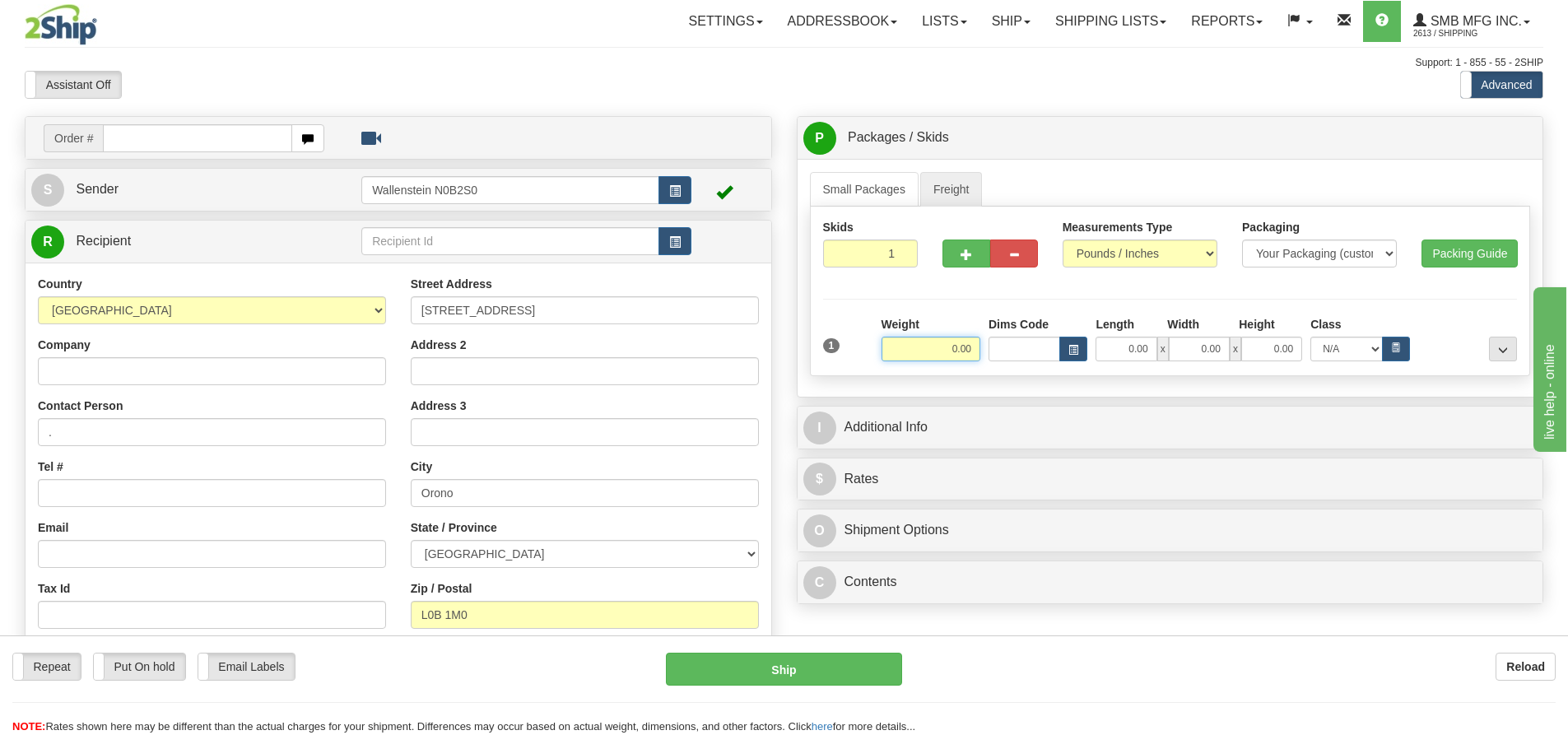
click at [932, 349] on input "0.00" at bounding box center [931, 349] width 99 height 25
type input "160.00"
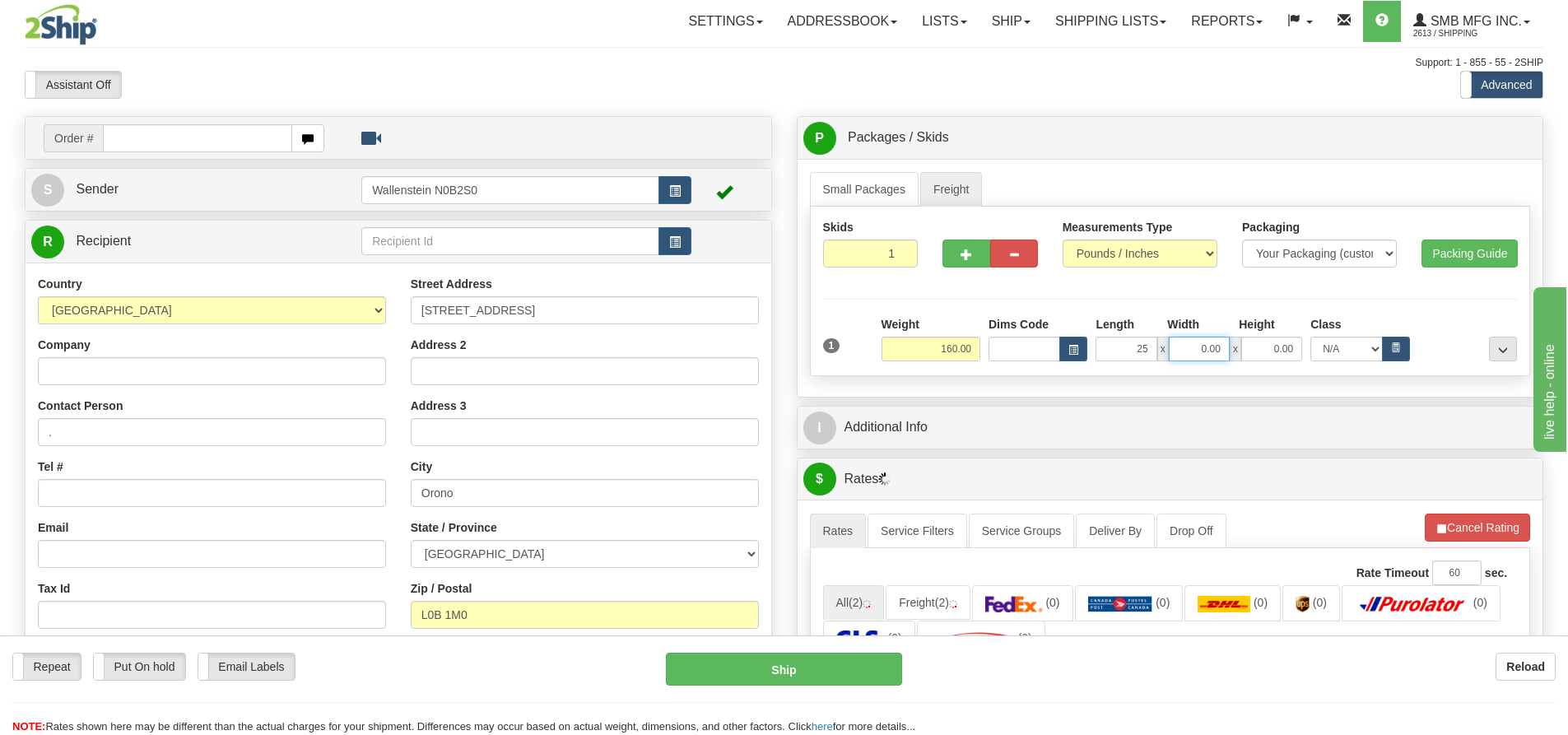
type input "25.00"
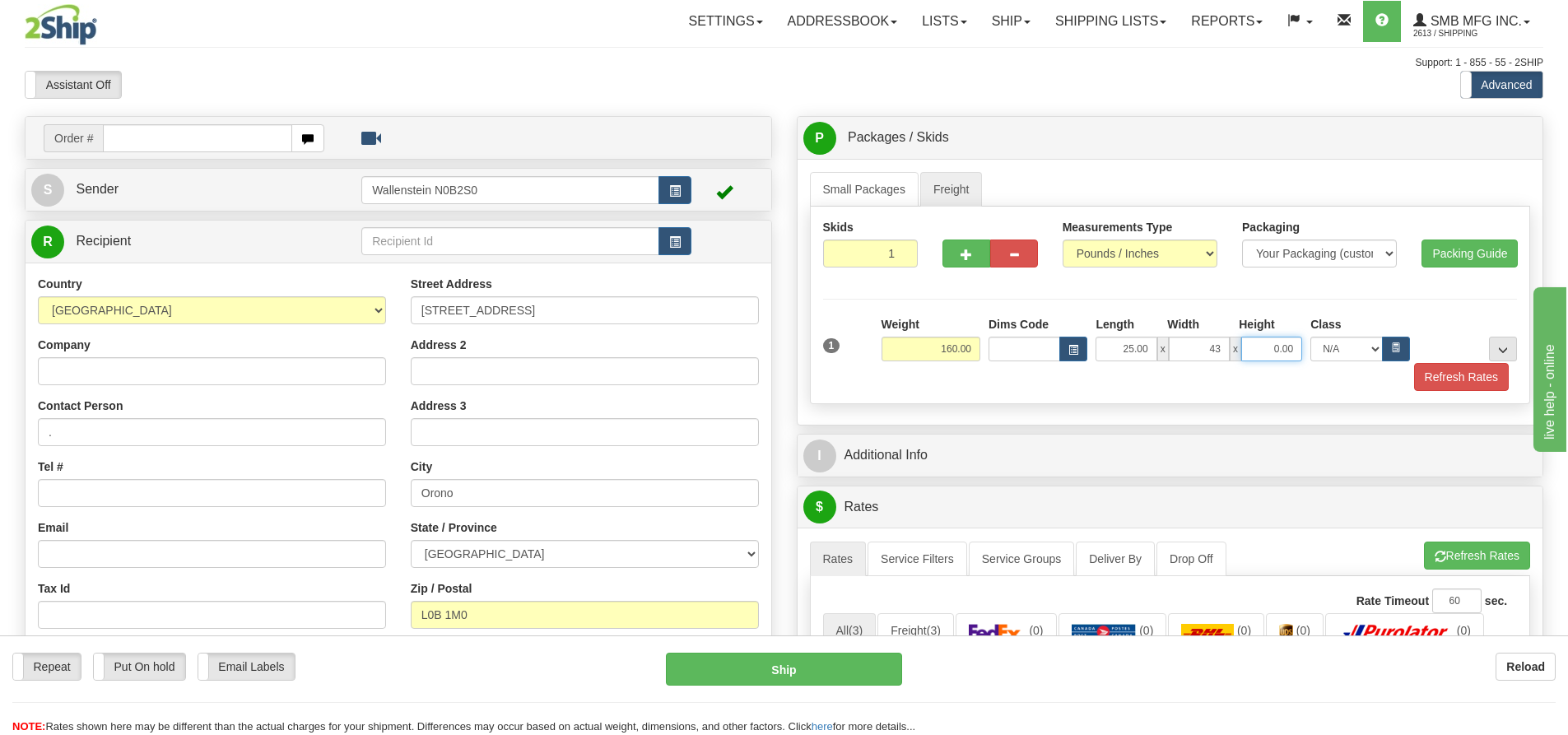
type input "43.00"
type input "56.00"
click at [1461, 382] on button "Refresh Rates" at bounding box center [1462, 376] width 95 height 28
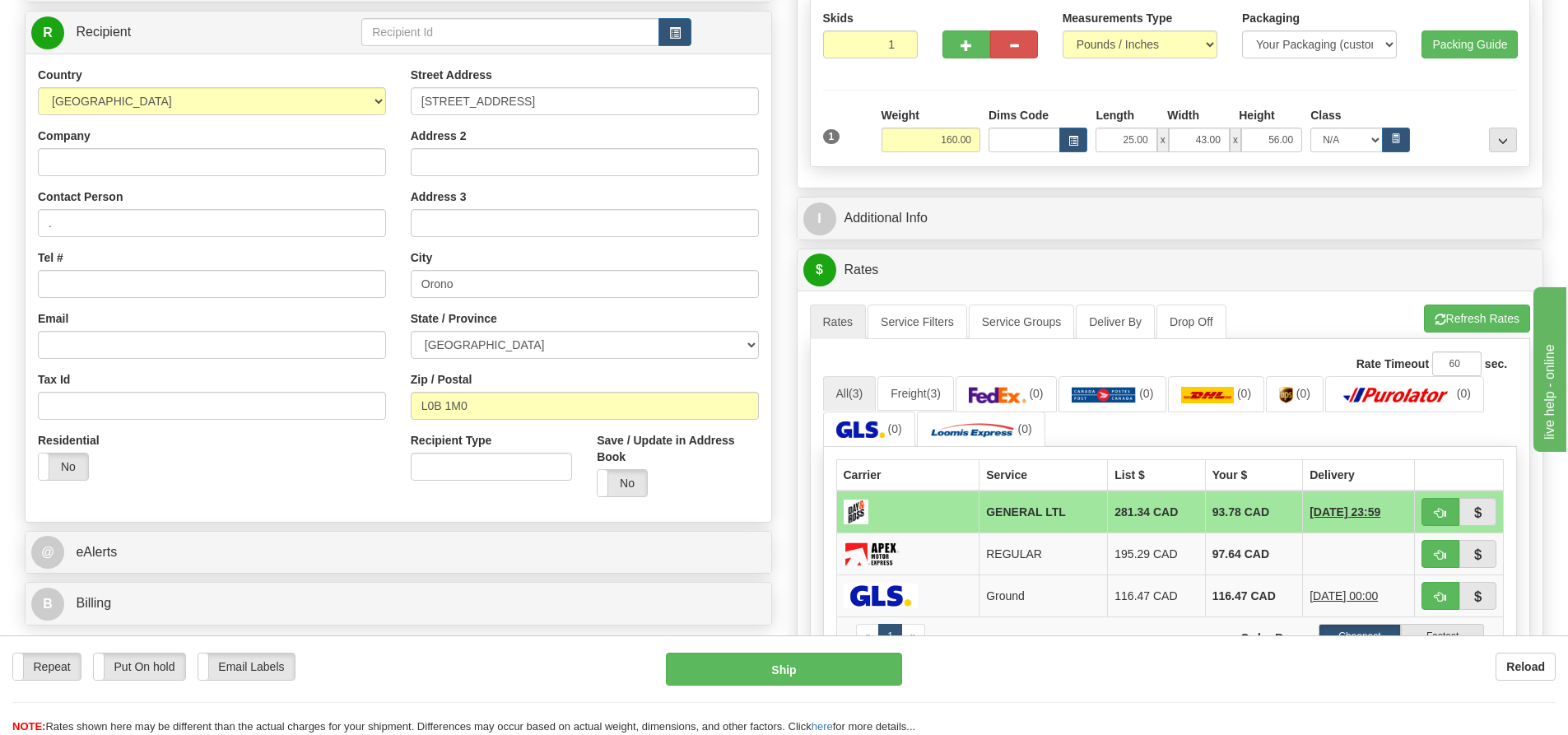
scroll to position [247, 0]
